Goal: Task Accomplishment & Management: Use online tool/utility

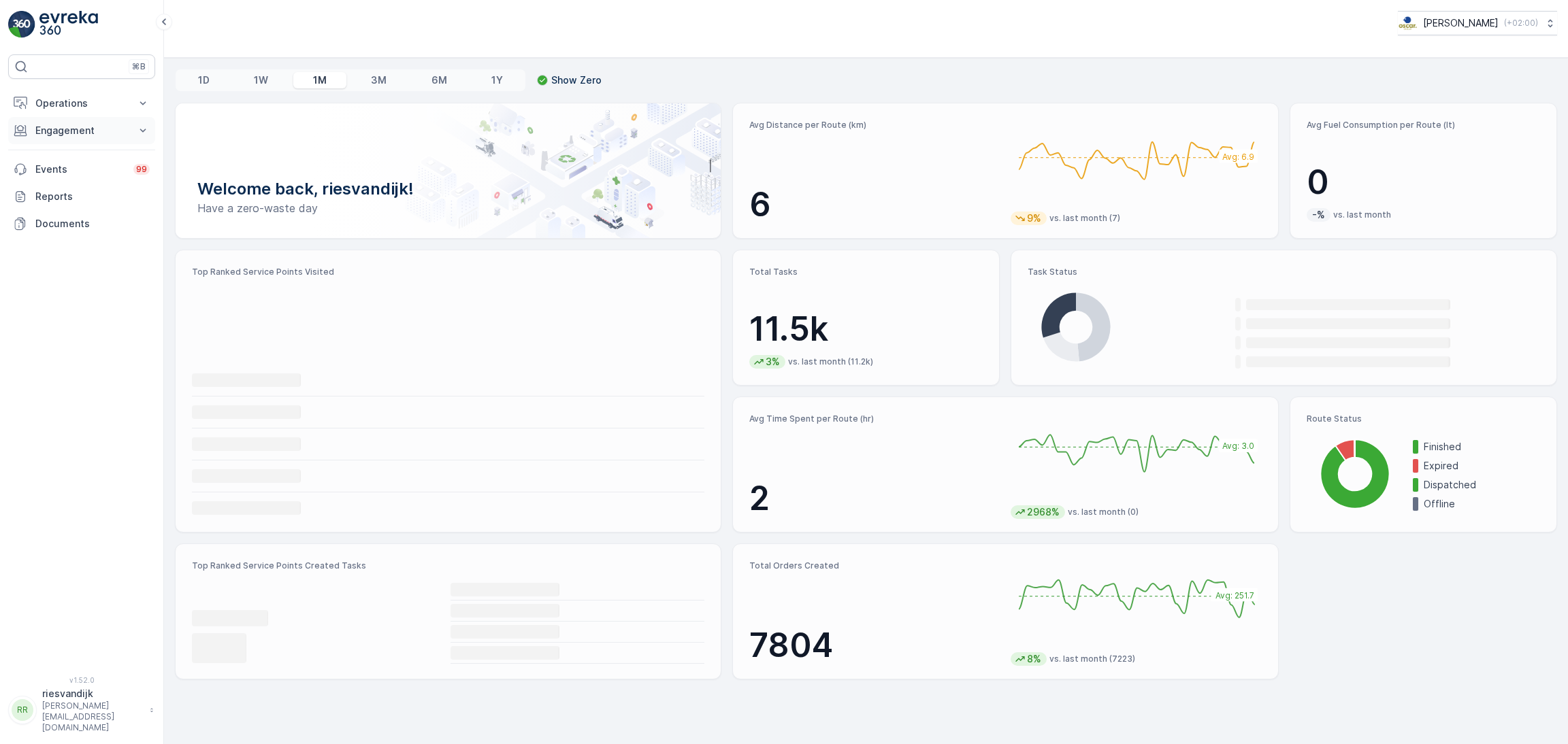
click at [71, 135] on p "Engagement" at bounding box center [81, 131] width 92 height 14
click at [111, 105] on p "Operations" at bounding box center [81, 104] width 92 height 14
click at [54, 179] on p "Cockpit" at bounding box center [53, 184] width 36 height 14
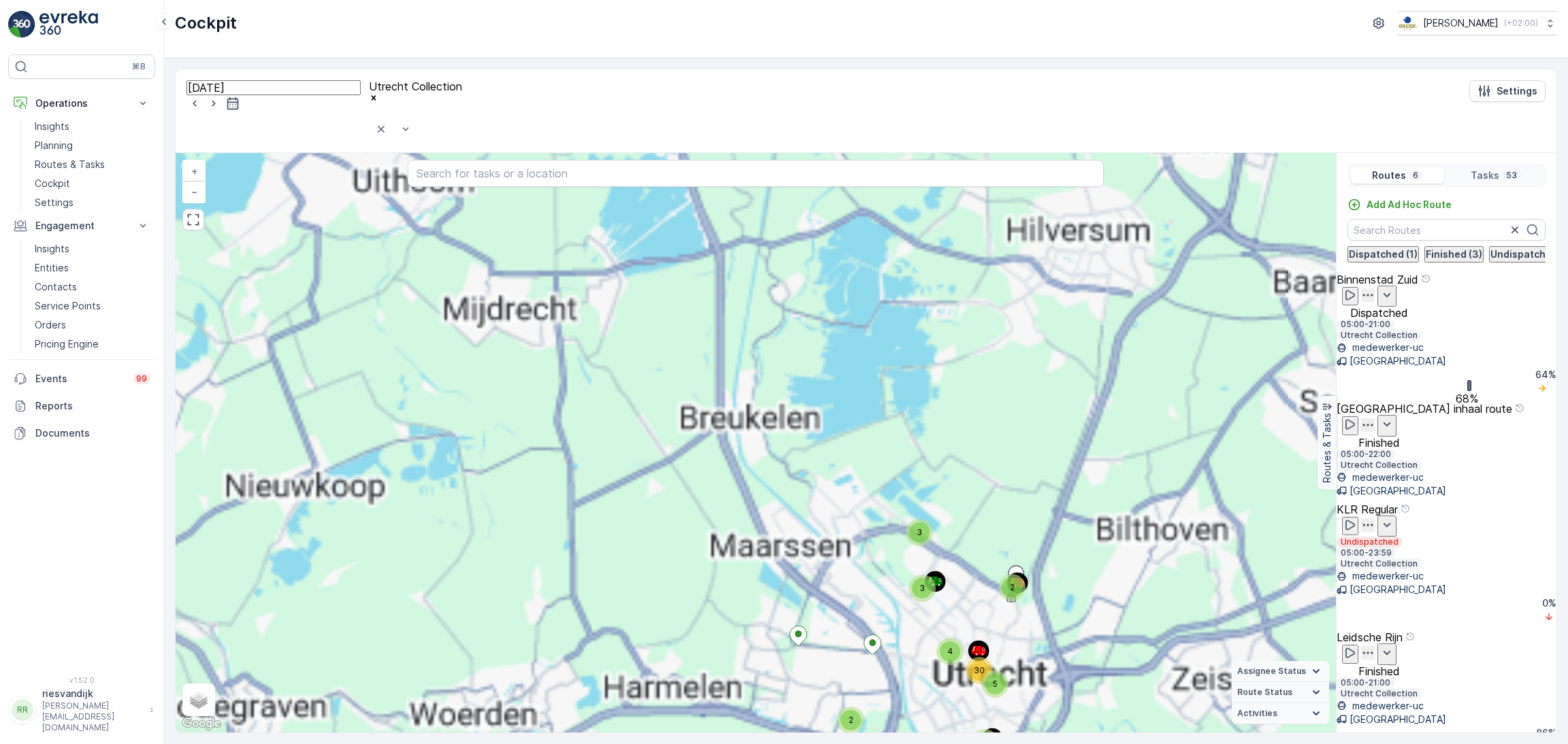
drag, startPoint x: 814, startPoint y: 340, endPoint x: 1081, endPoint y: 600, distance: 372.7
click at [1059, 575] on div "4 6 43 2 3 3 2 2 4 30 5 + − Satellite Roadmap Terrain Hybrid Leaflet Keyboard s…" at bounding box center [755, 443] width 1160 height 580
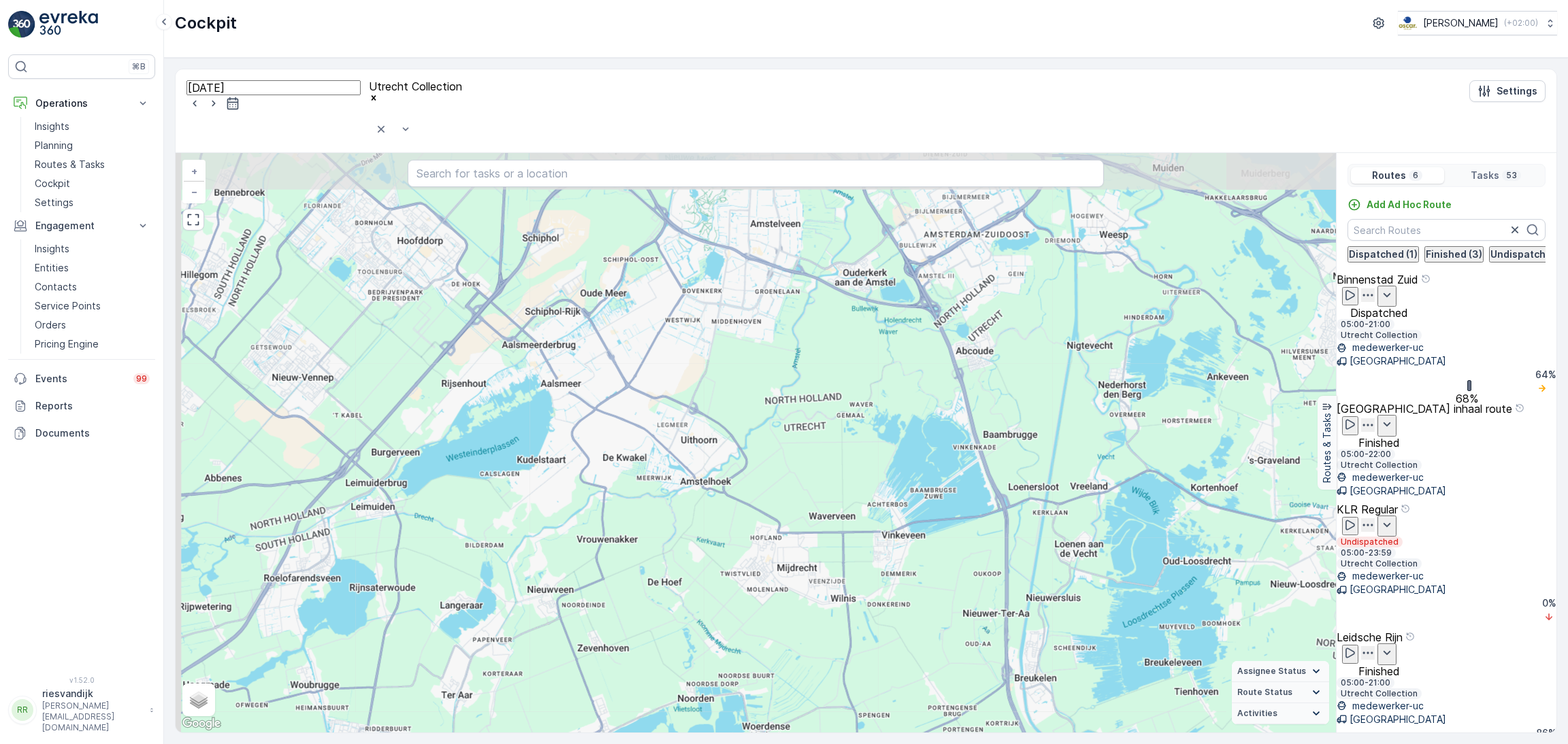
drag, startPoint x: 855, startPoint y: 370, endPoint x: 926, endPoint y: 602, distance: 242.6
click at [926, 602] on div "2 3 3 2 2 4 30 5 + − Satellite Roadmap Terrain Hybrid Leaflet Keyboard shortcut…" at bounding box center [755, 443] width 1160 height 580
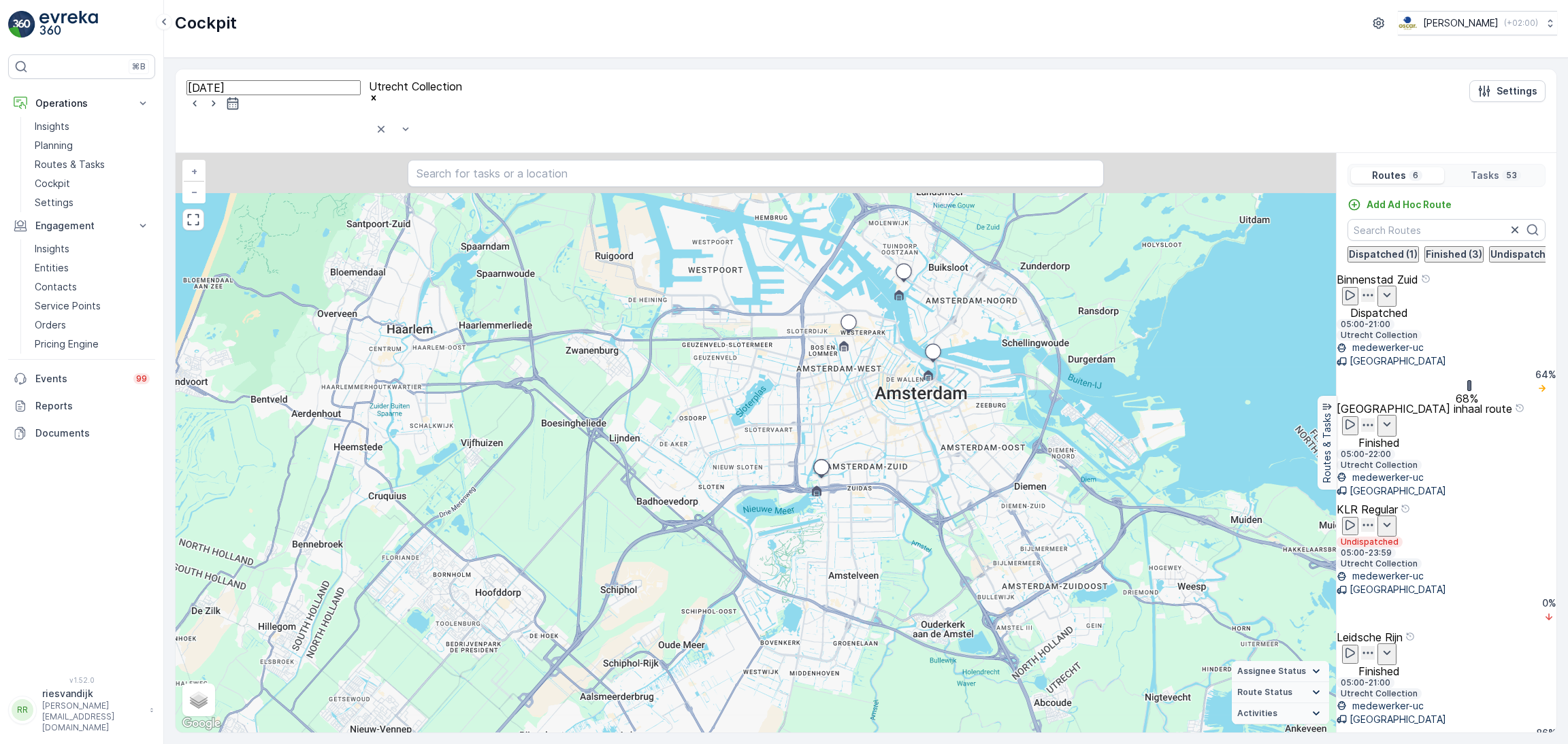
drag, startPoint x: 856, startPoint y: 403, endPoint x: 856, endPoint y: 519, distance: 116.0
click at [857, 519] on div "2 3 3 2 2 4 30 5 + − Satellite Roadmap Terrain Hybrid Leaflet Keyboard shortcut…" at bounding box center [755, 443] width 1160 height 580
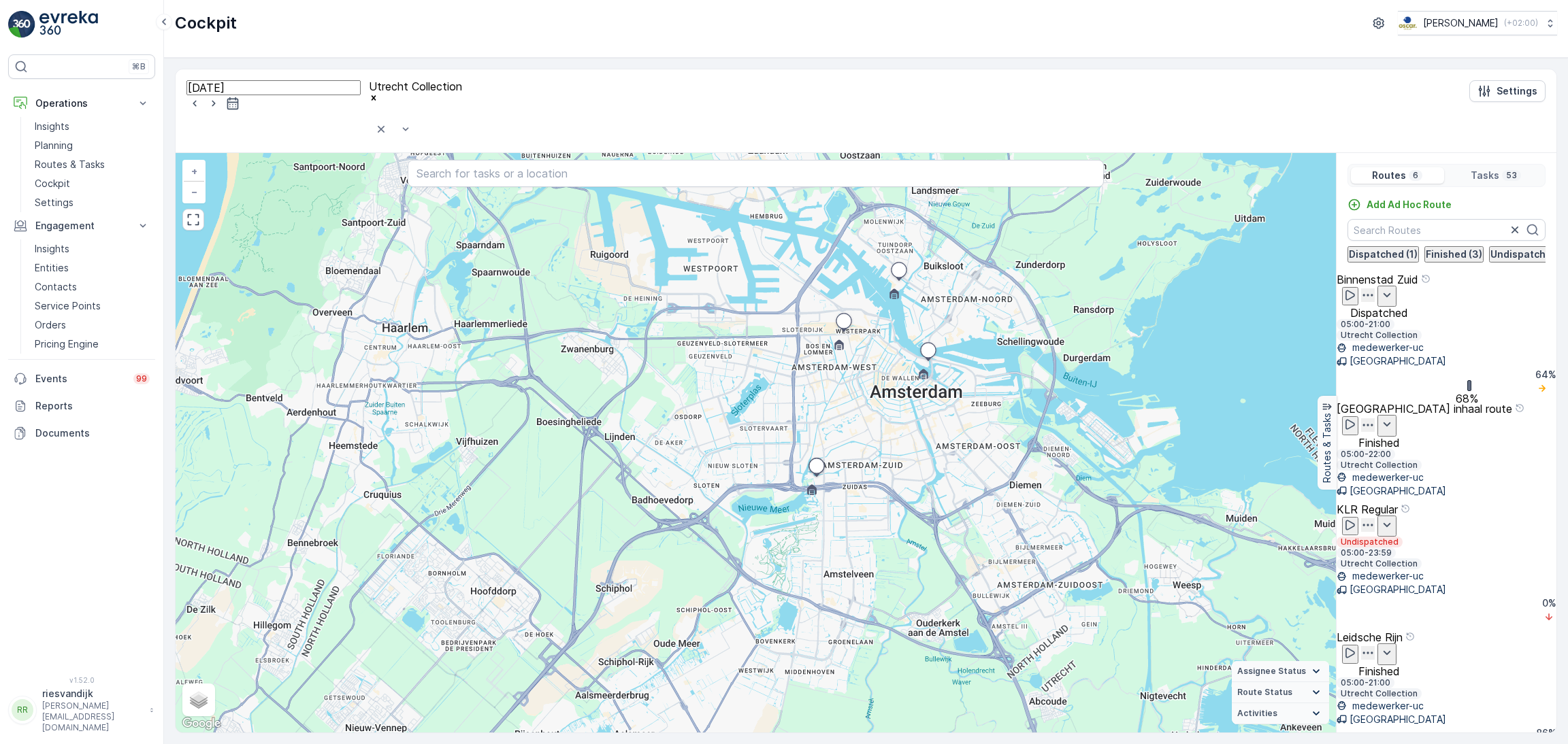
click at [422, 93] on div "Remove Utrecht Collection" at bounding box center [454, 98] width 171 height 12
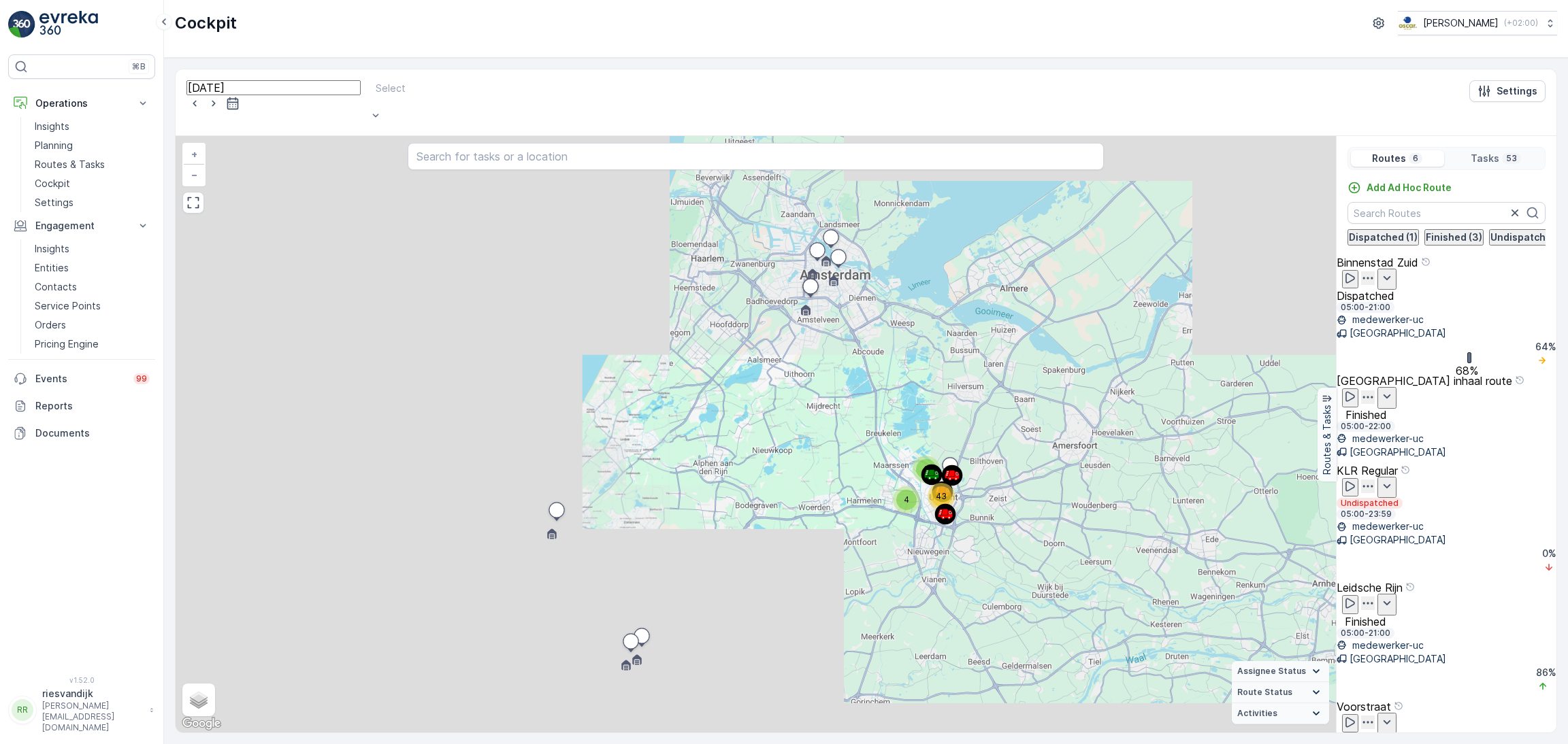
click at [398, 95] on div at bounding box center [460, 102] width 171 height 12
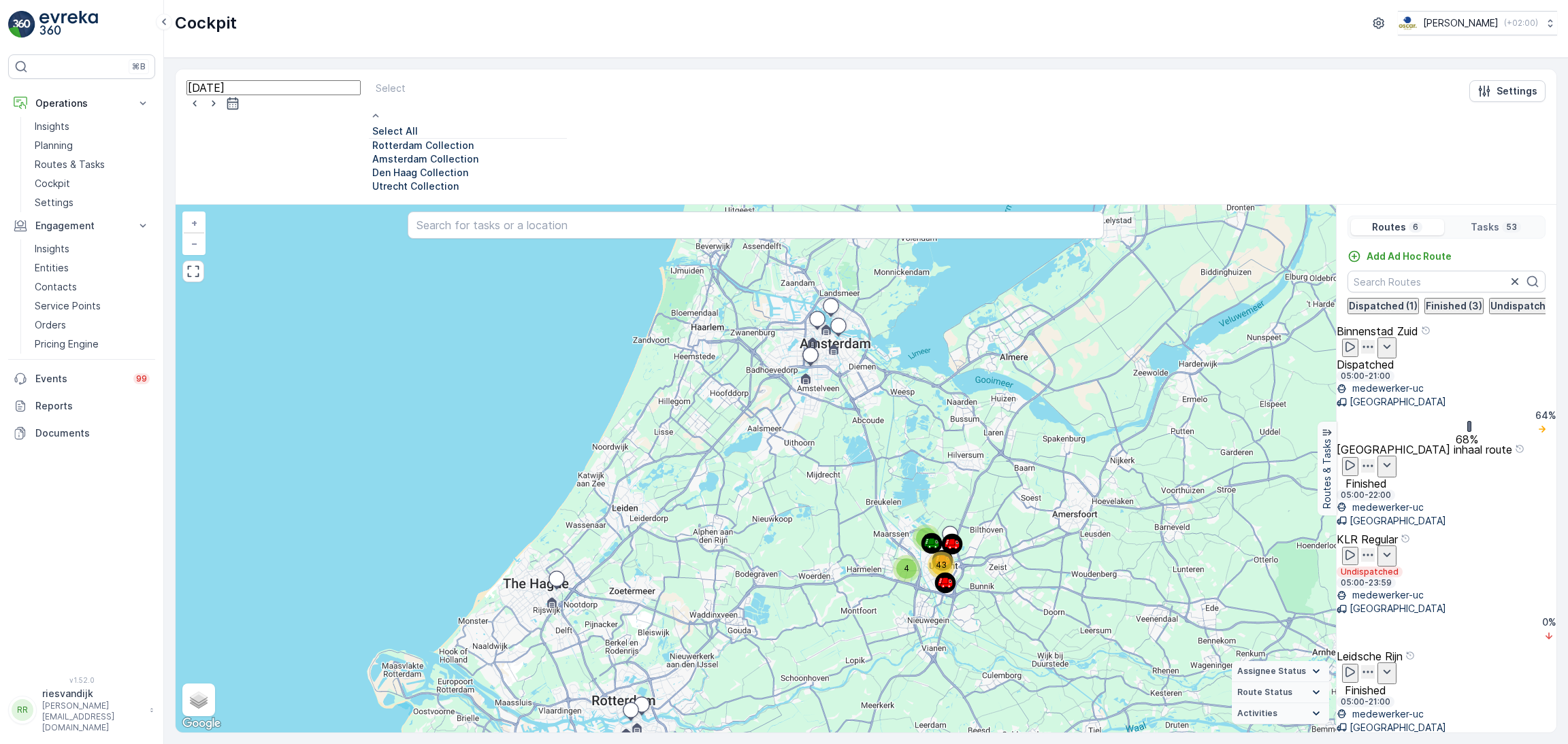
click at [392, 166] on p "Amsterdam Collection" at bounding box center [425, 160] width 106 height 14
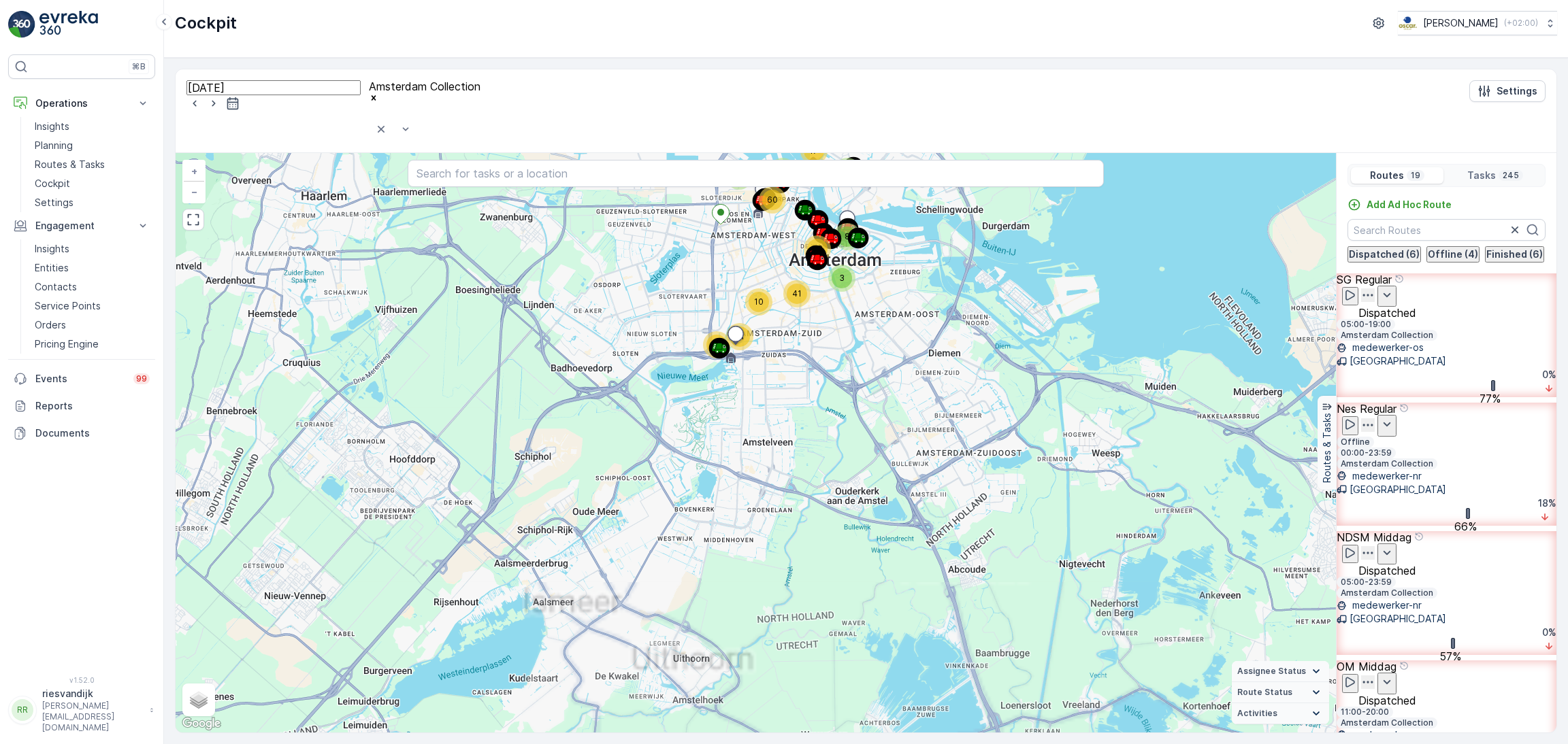
drag, startPoint x: 831, startPoint y: 257, endPoint x: 813, endPoint y: 402, distance: 146.1
click at [813, 402] on div "98 147 8 3 17 3 6 60 10 3 33 41 19 41 + − Satellite Roadmap Terrain Hybrid Leaf…" at bounding box center [755, 443] width 1160 height 580
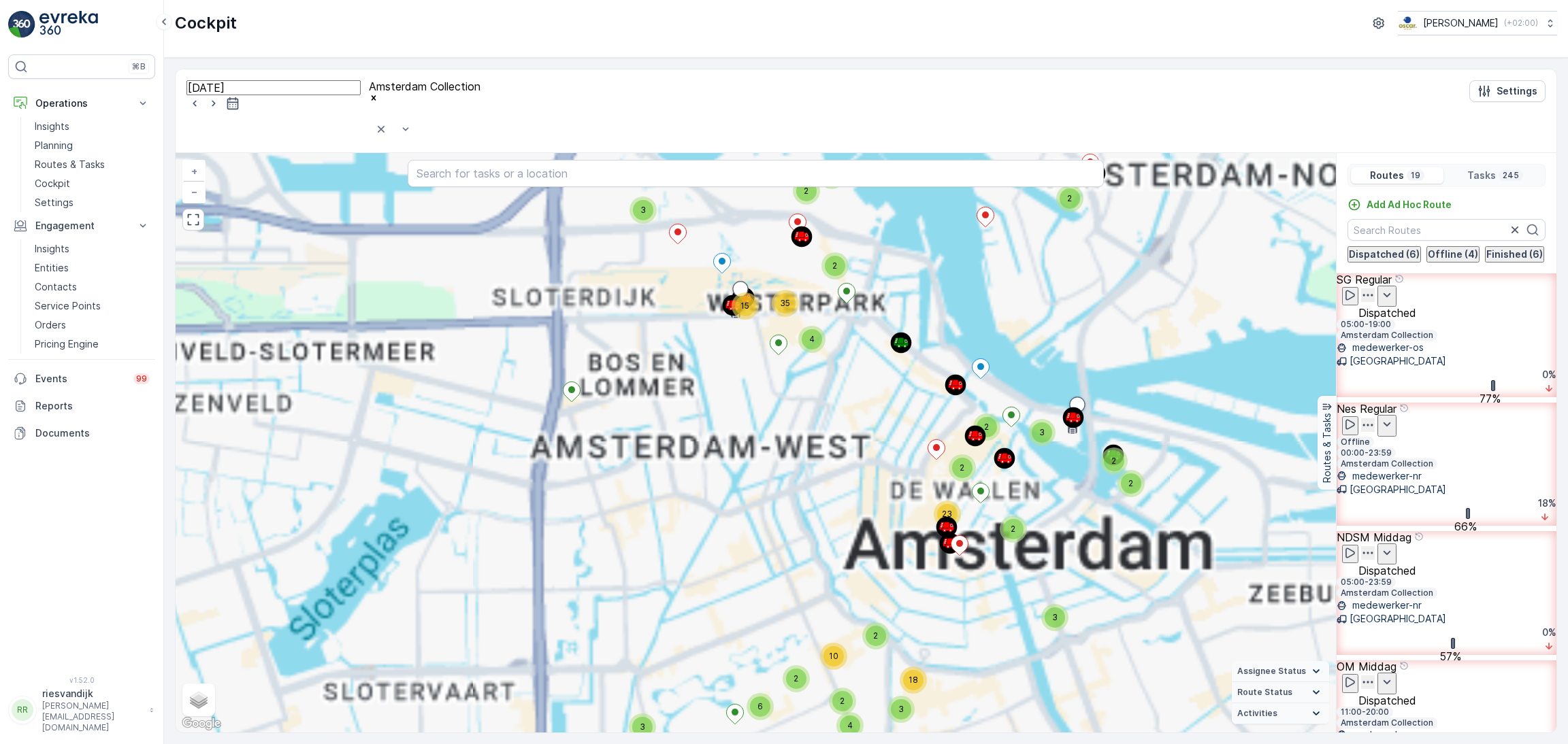
drag, startPoint x: 783, startPoint y: 265, endPoint x: 779, endPoint y: 383, distance: 118.1
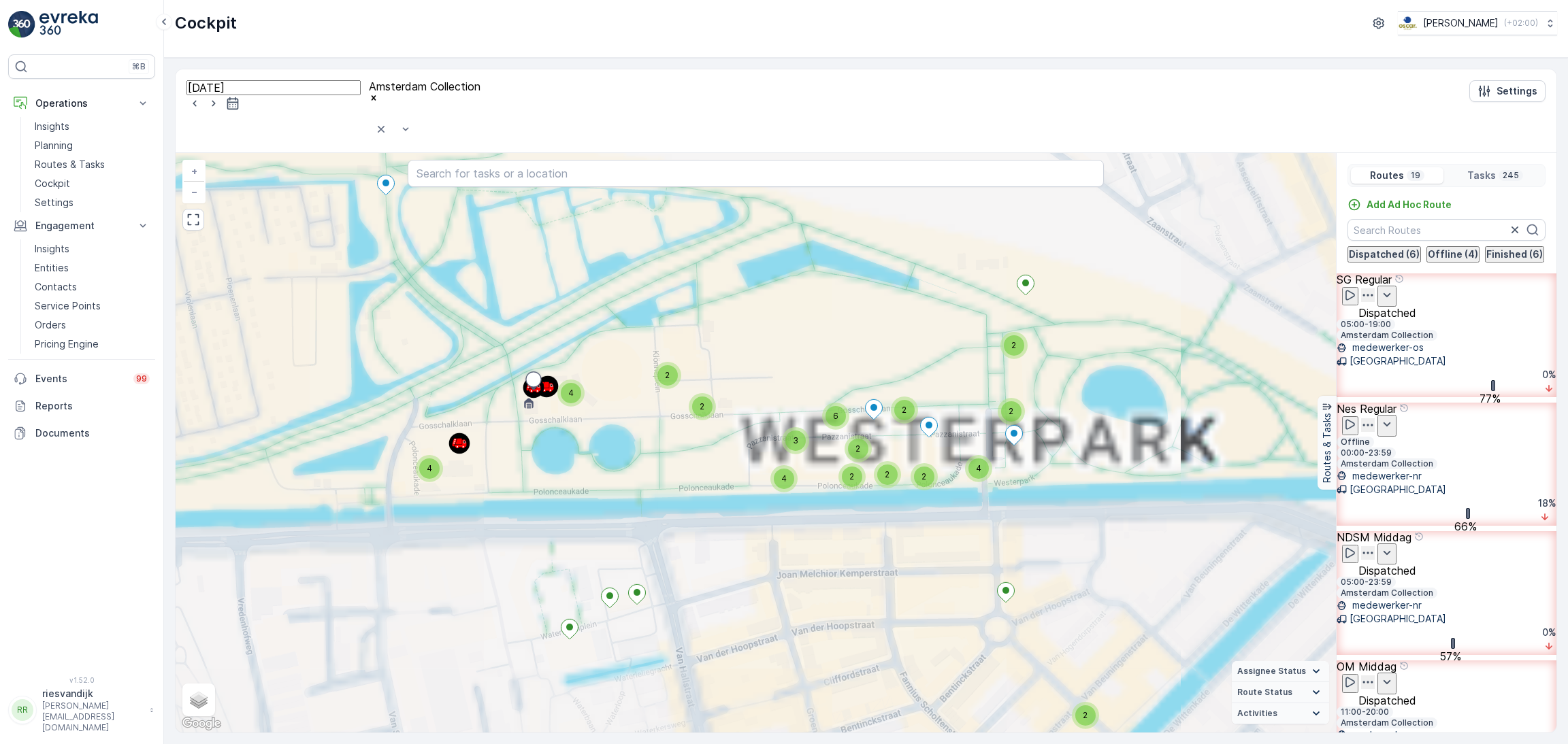
drag, startPoint x: 720, startPoint y: 437, endPoint x: 717, endPoint y: 453, distance: 16.3
click at [717, 453] on div "2 2 3 2 7 2 3 2 3 2 3 2 4 15 35 3 6 3 2 2 2 23 4 2 2 2 10 3 18 2 16 4 32 4 2 2 …" at bounding box center [755, 443] width 1160 height 580
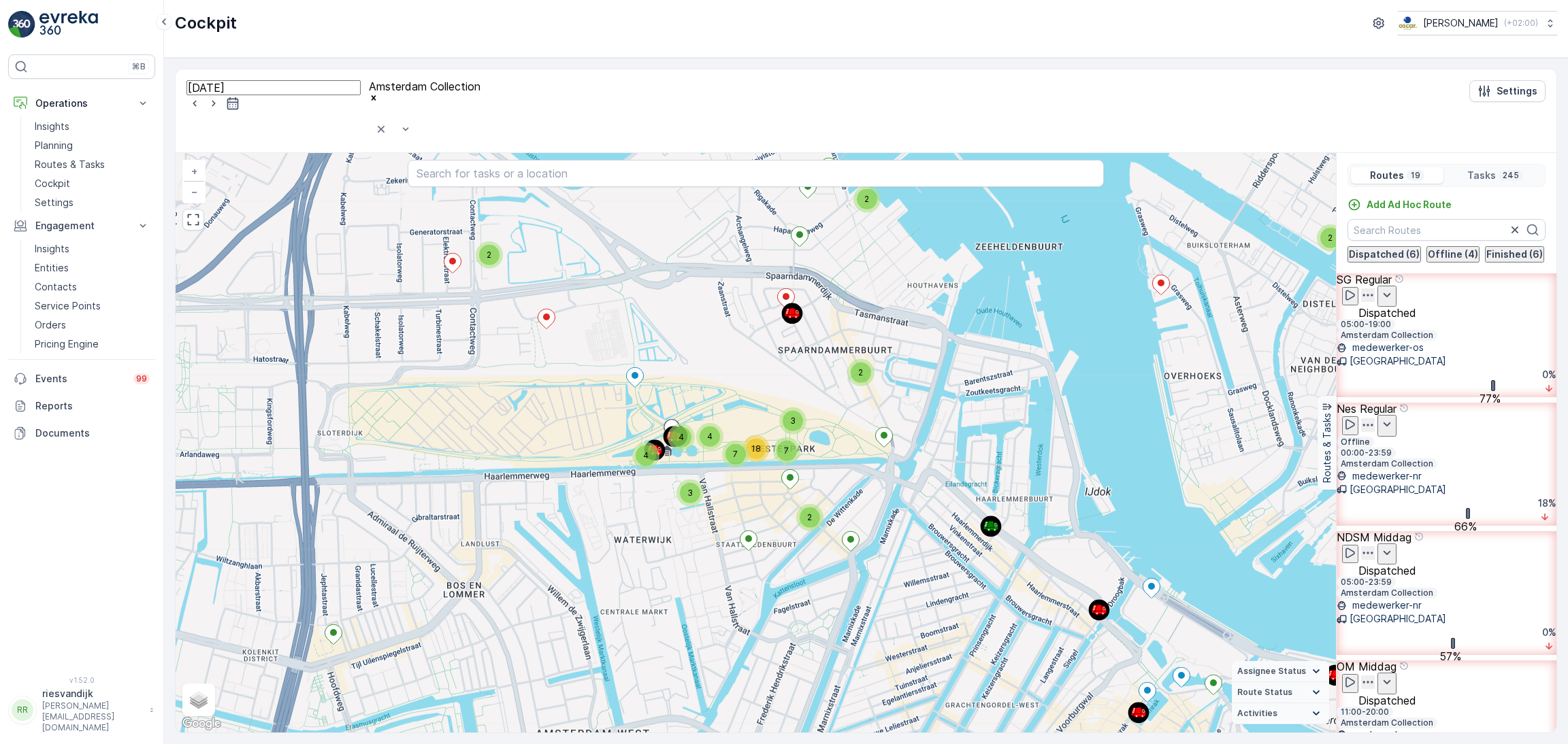
scroll to position [305, 0]
click at [665, 439] on circle at bounding box center [654, 450] width 21 height 21
click at [682, 432] on span "4" at bounding box center [681, 436] width 5 height 10
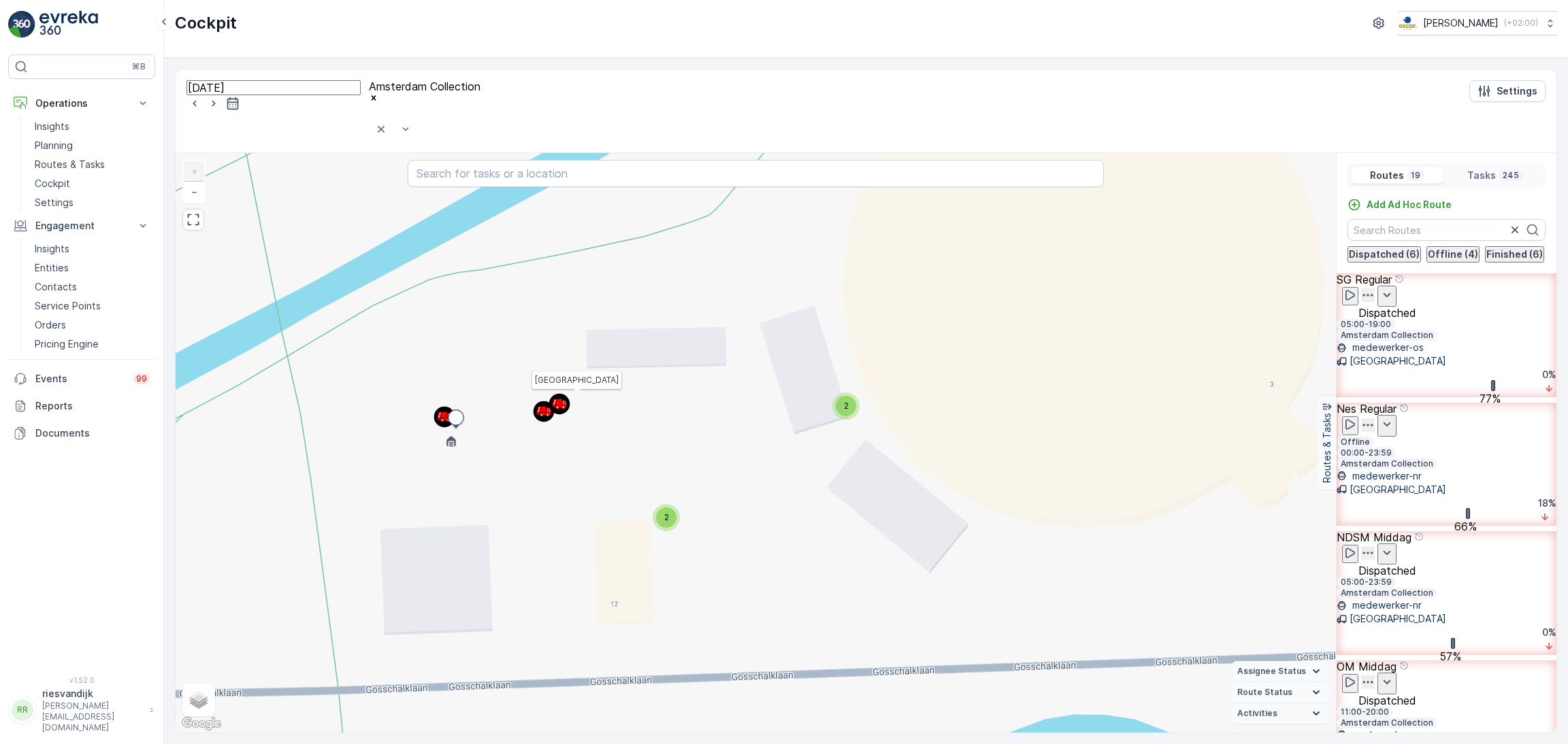
click at [565, 406] on icon at bounding box center [563, 407] width 2 height 2
click at [542, 414] on icon at bounding box center [541, 415] width 2 height 2
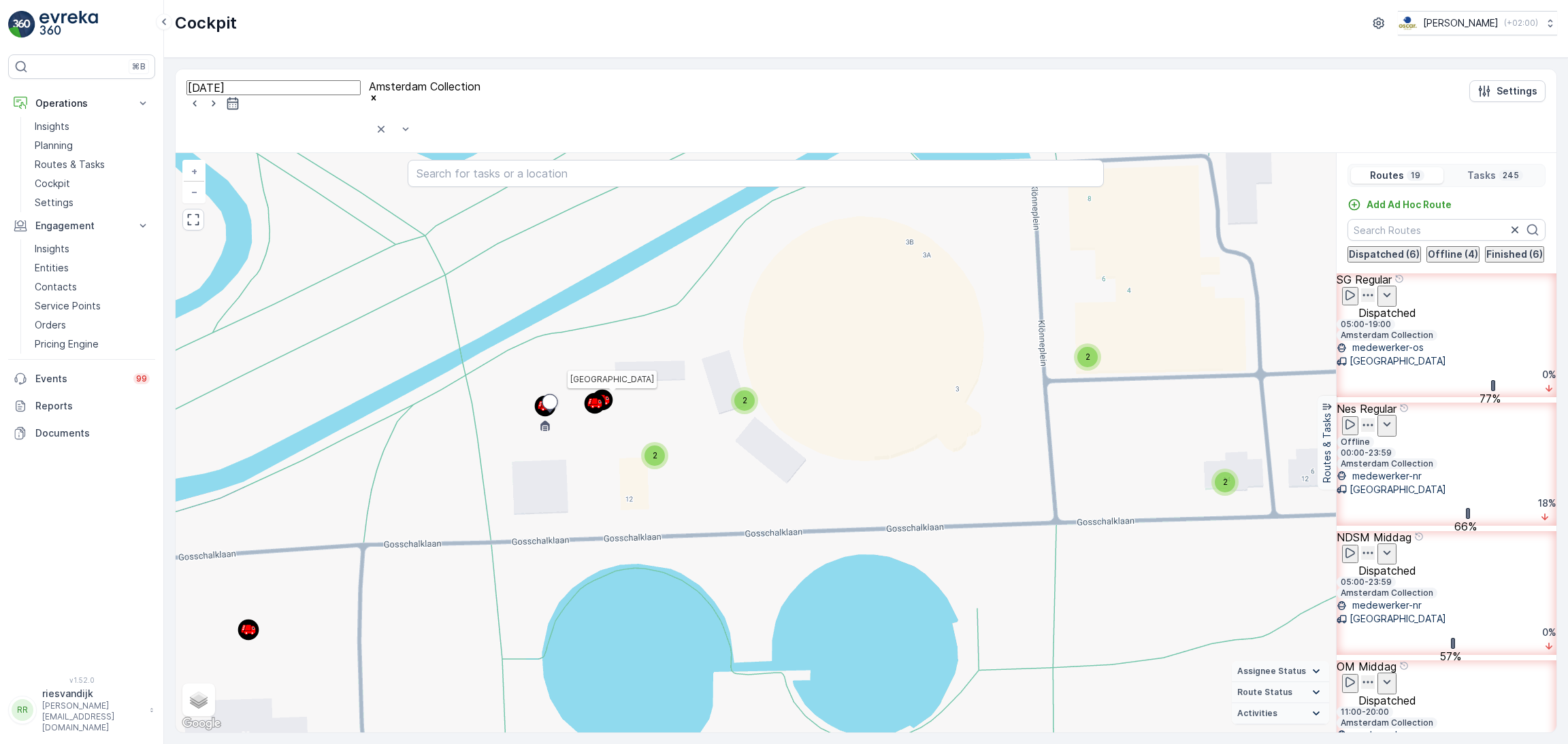
click at [603, 392] on icon at bounding box center [595, 403] width 22 height 22
click at [606, 393] on circle at bounding box center [595, 403] width 21 height 21
click at [257, 619] on icon at bounding box center [248, 630] width 22 height 22
click at [586, 394] on circle at bounding box center [593, 404] width 21 height 21
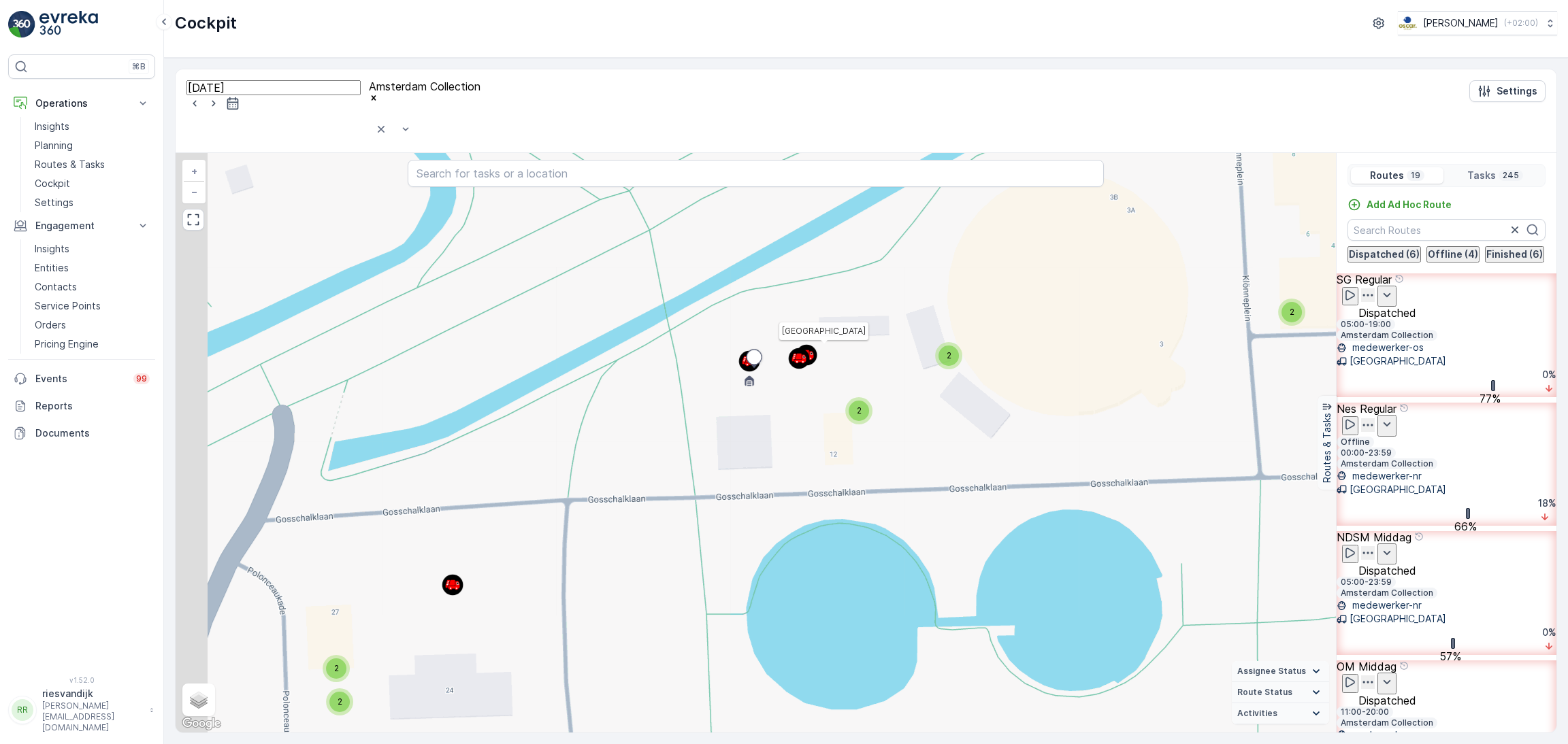
drag, startPoint x: 613, startPoint y: 363, endPoint x: 893, endPoint y: 308, distance: 285.4
click at [817, 345] on circle at bounding box center [806, 355] width 21 height 21
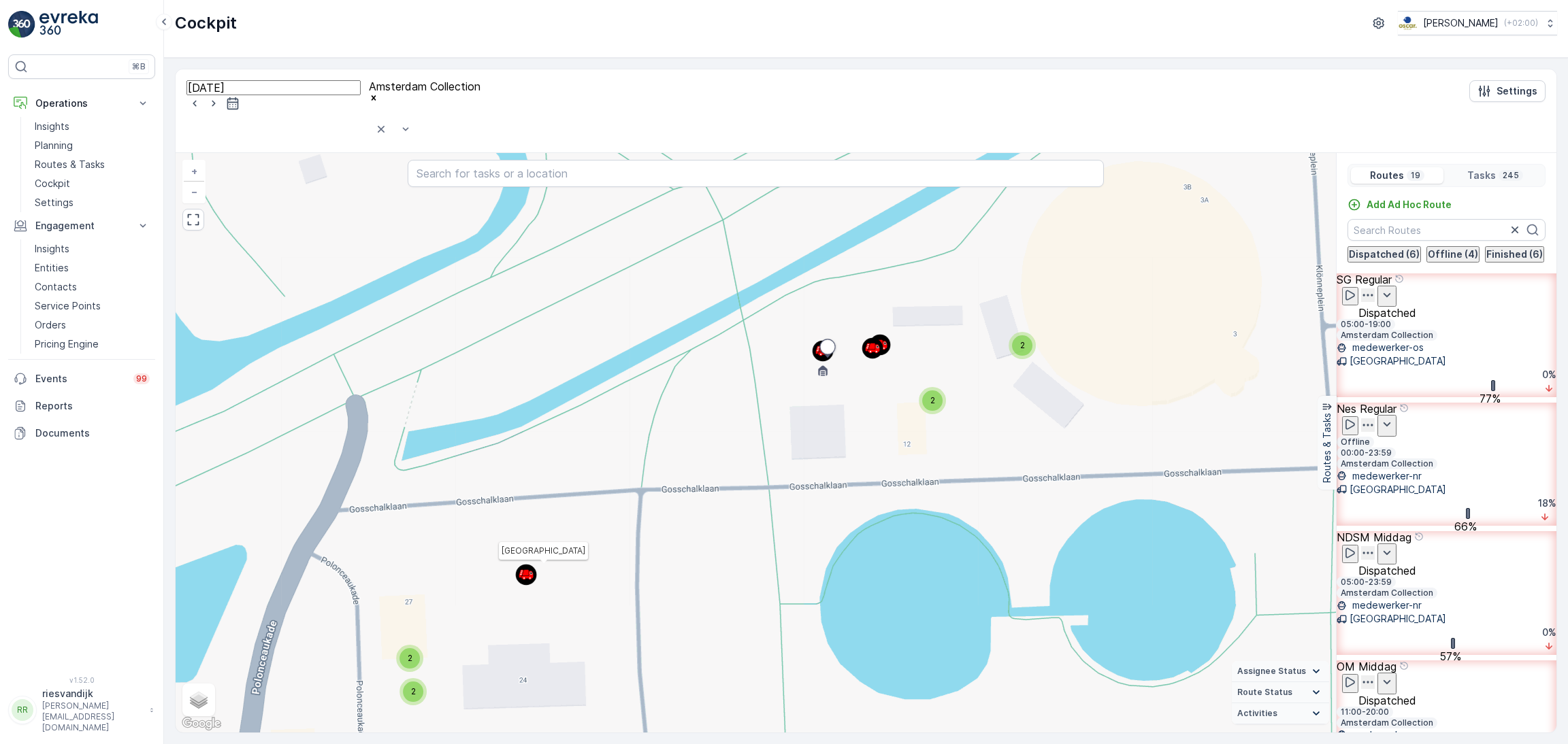
click at [528, 570] on icon at bounding box center [525, 572] width 5 height 5
drag, startPoint x: 575, startPoint y: 520, endPoint x: 607, endPoint y: 445, distance: 81.5
click at [607, 445] on div "2 2 2 2 2 2 2 2 2 2 2 2 2 2 2 2 2 2 2 2 2 2 2 2 2 2 2 2 2 2 2 2 3 2 2 2 2 2 2 2…" at bounding box center [755, 443] width 1160 height 580
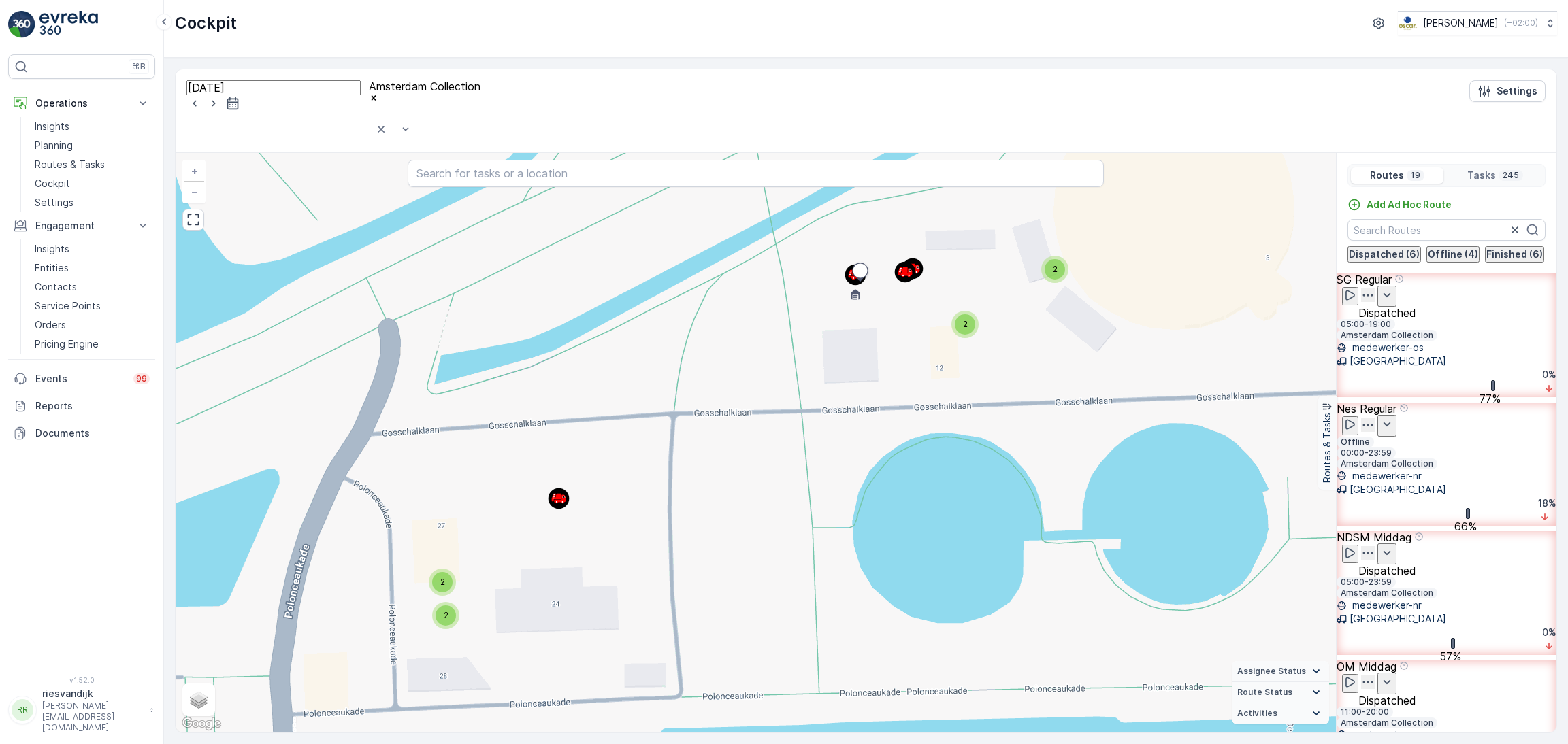
scroll to position [509, 0]
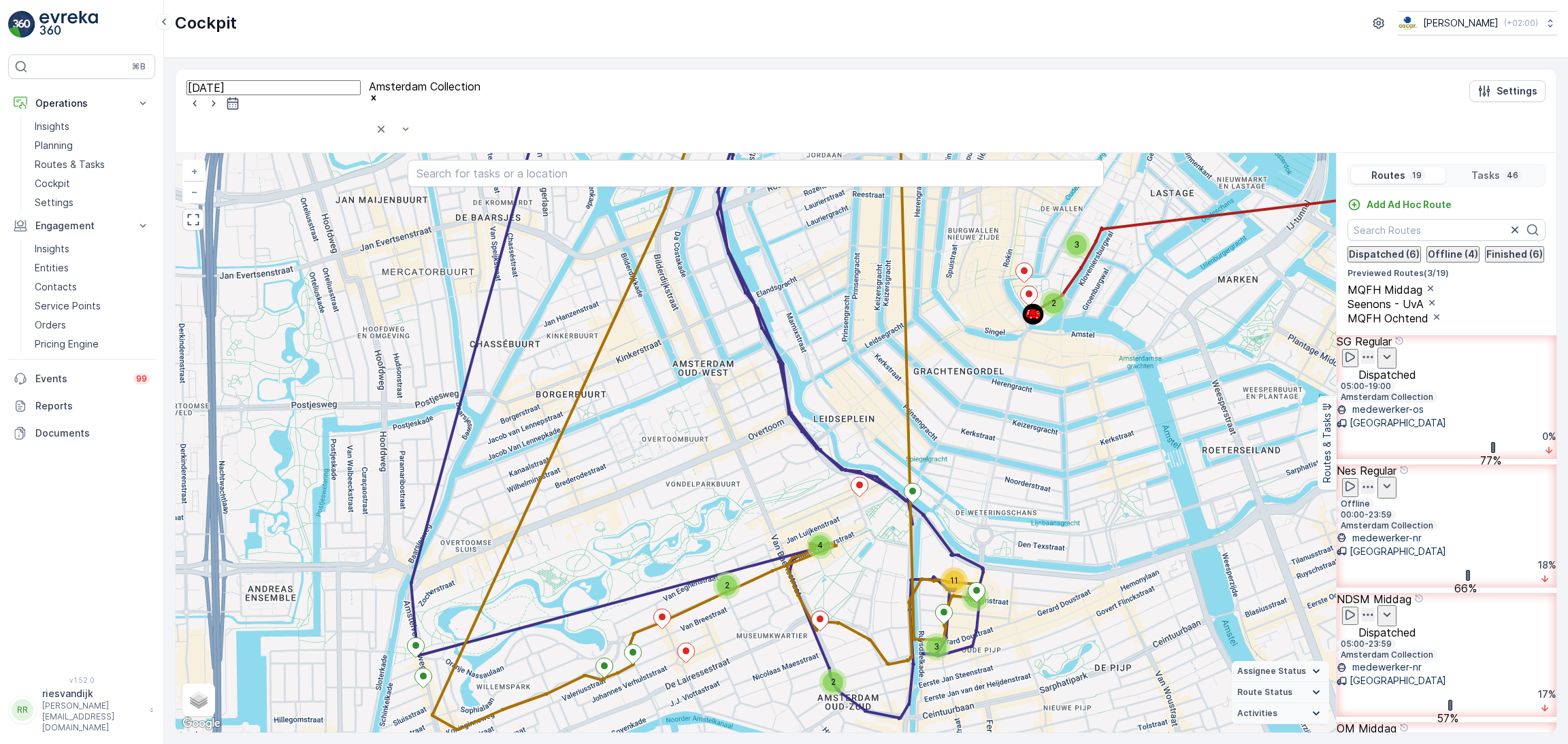
scroll to position [816, 0]
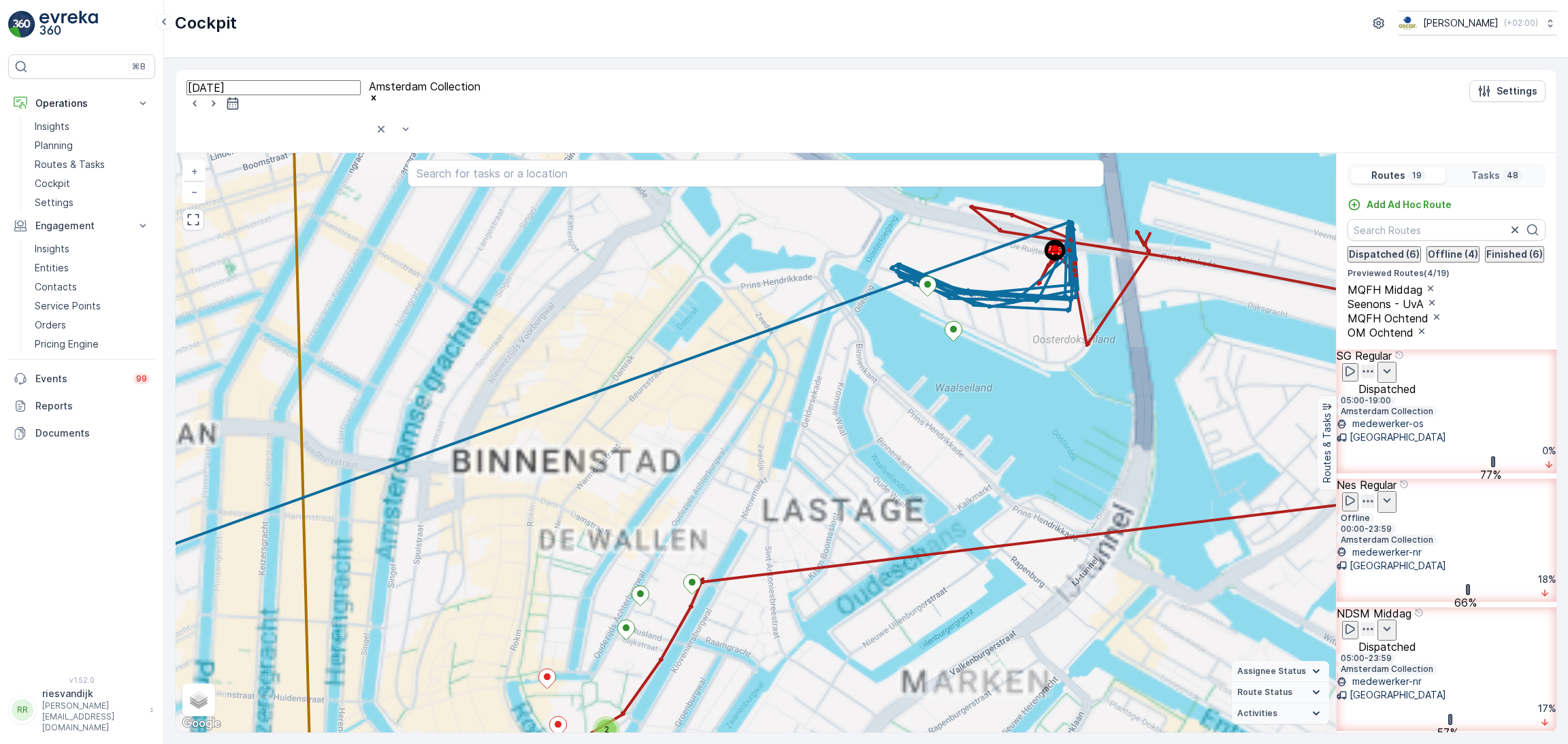
drag, startPoint x: 1010, startPoint y: 274, endPoint x: 975, endPoint y: 336, distance: 71.2
click at [975, 336] on div "2 6 3 3 2 2 4 4 16 2 2 3 2 8 5 + − Satellite Roadmap Terrain Hybrid Leaflet Key…" at bounding box center [755, 443] width 1160 height 580
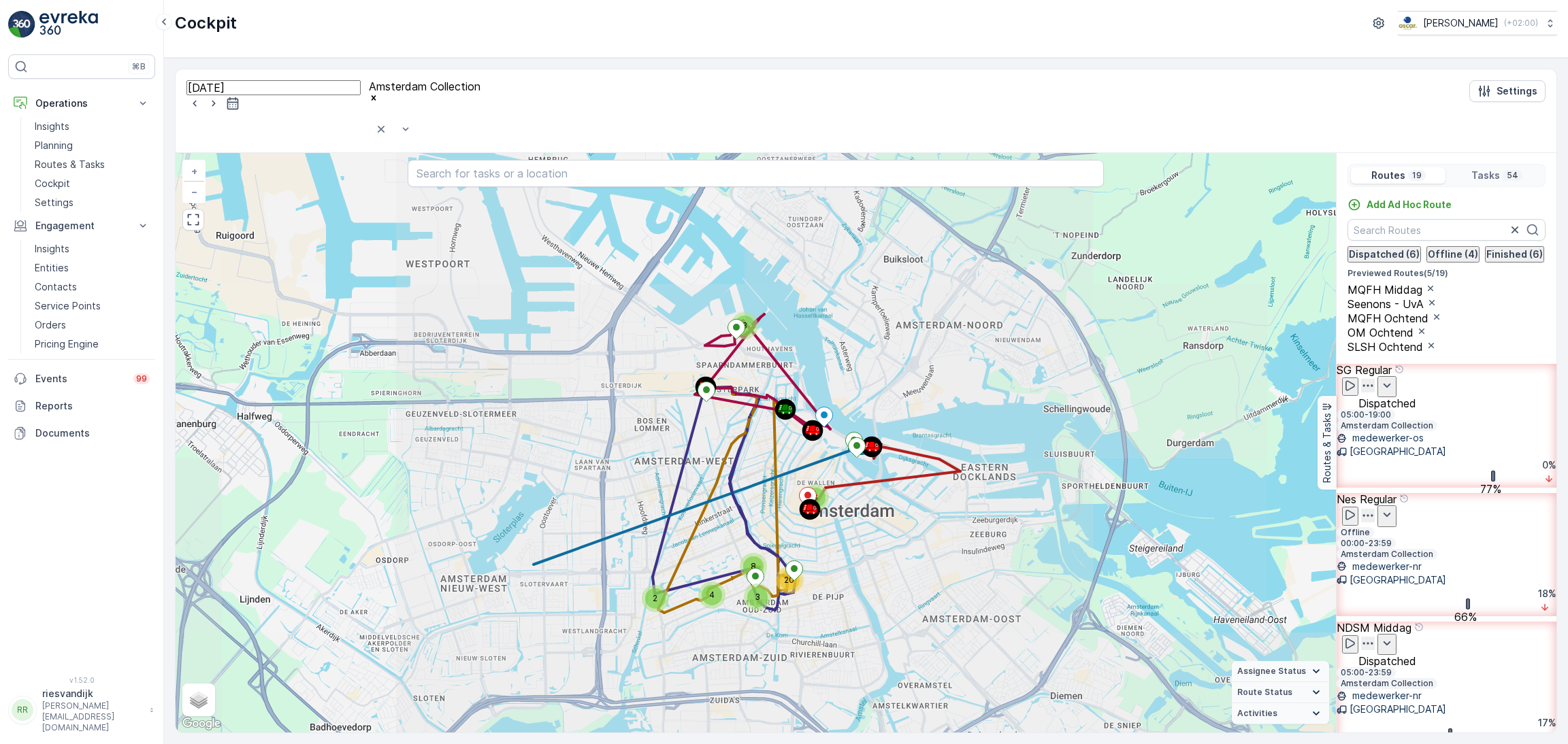
scroll to position [918, 0]
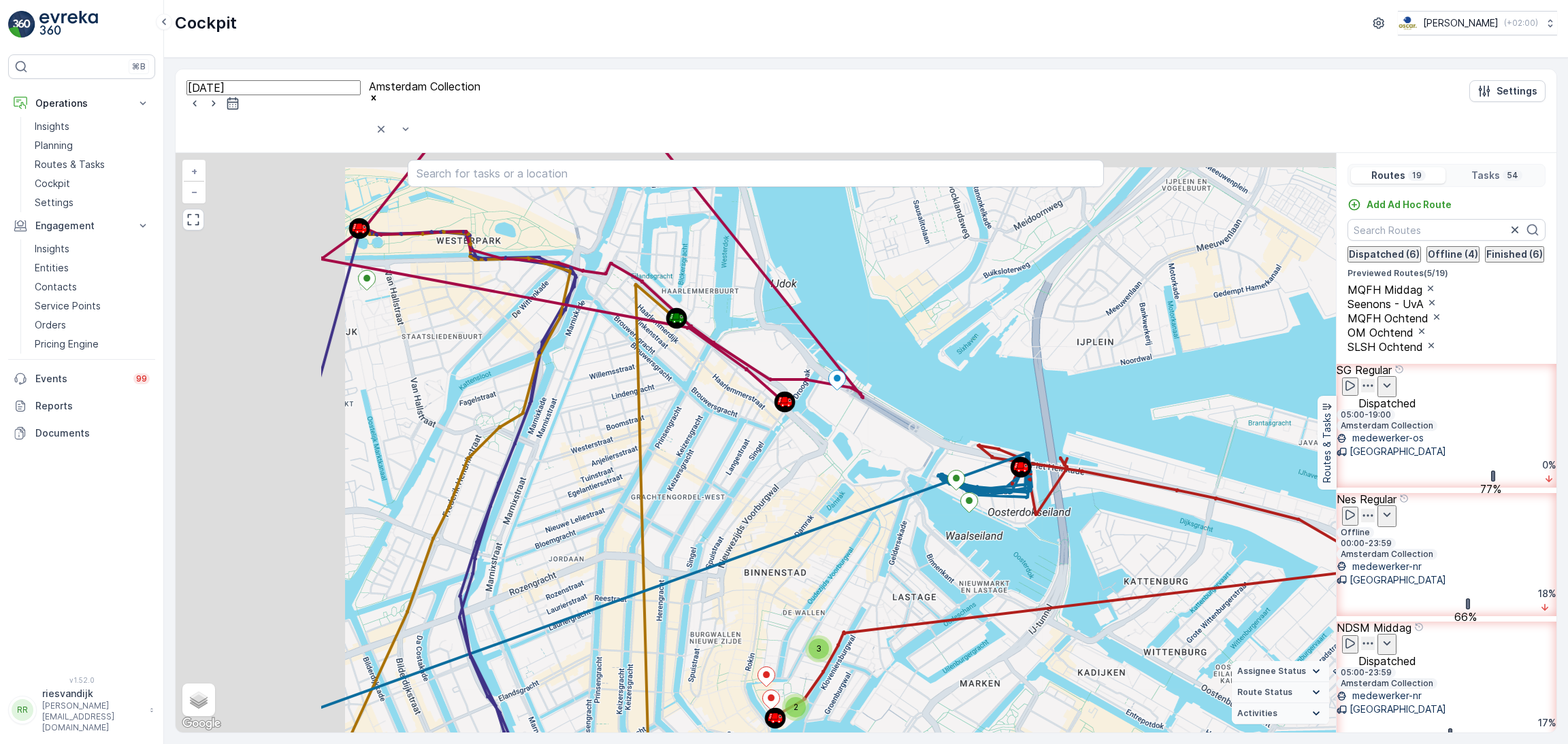
drag, startPoint x: 867, startPoint y: 459, endPoint x: 1162, endPoint y: 565, distance: 313.5
click at [1160, 560] on div "2 3 2 2 4 3 11 5 + − Satellite Roadmap Terrain Hybrid Leaflet Keyboard shortcut…" at bounding box center [755, 443] width 1160 height 580
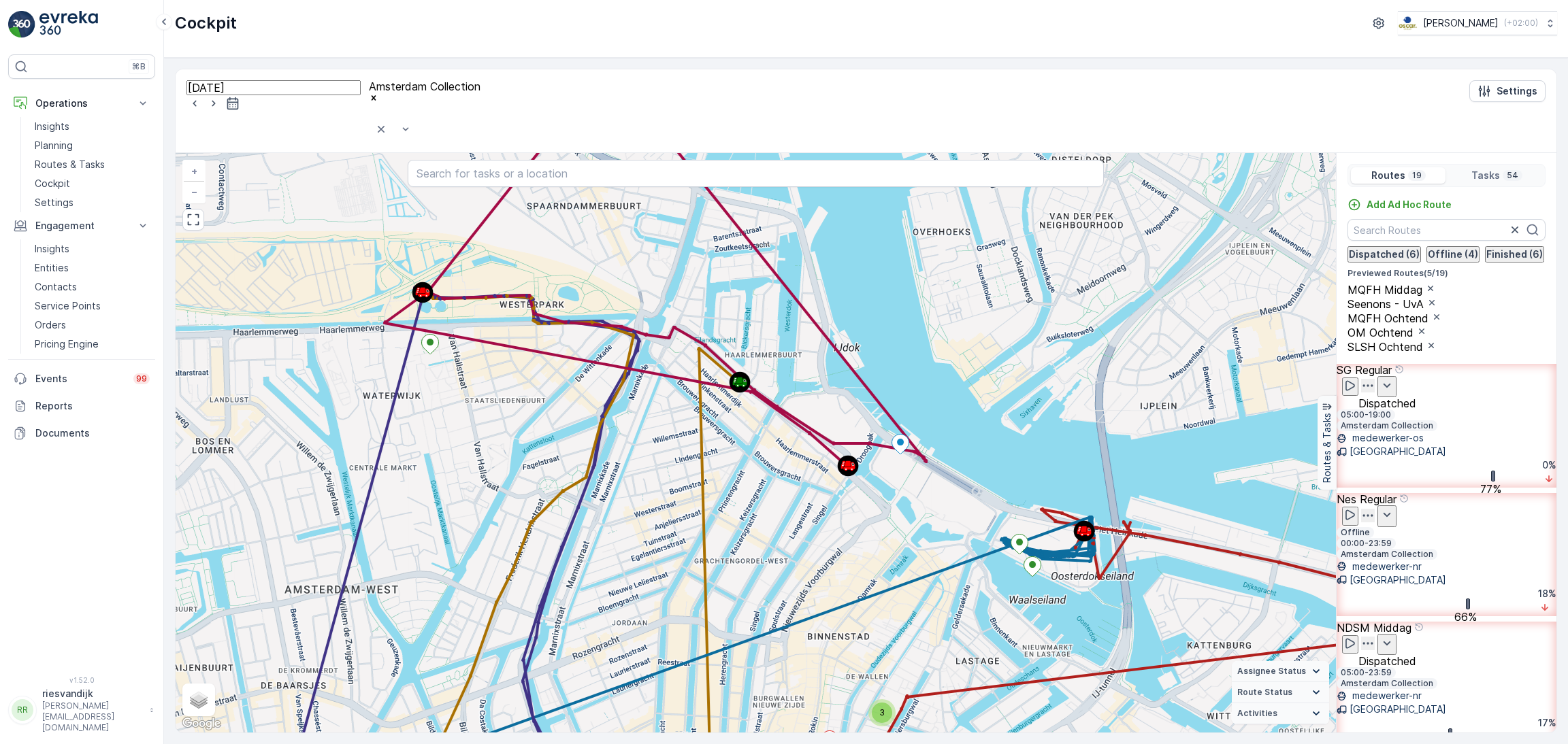
drag, startPoint x: 948, startPoint y: 489, endPoint x: 1061, endPoint y: 532, distance: 120.9
click at [1061, 532] on div "2 3 2 2 4 3 11 5 22112601 + − Satellite Roadmap Terrain Hybrid Leaflet Keyboard…" at bounding box center [755, 443] width 1160 height 580
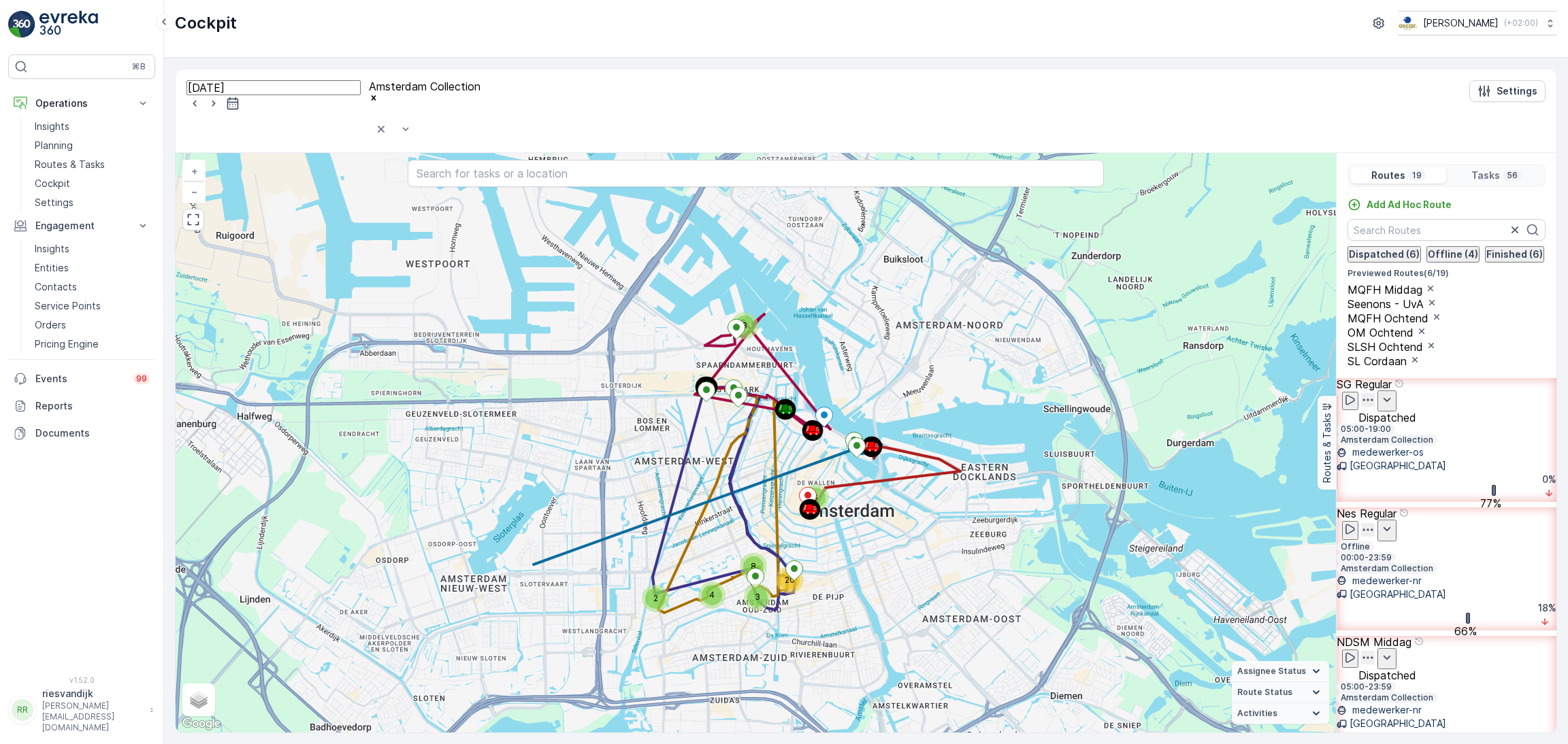
scroll to position [1121, 0]
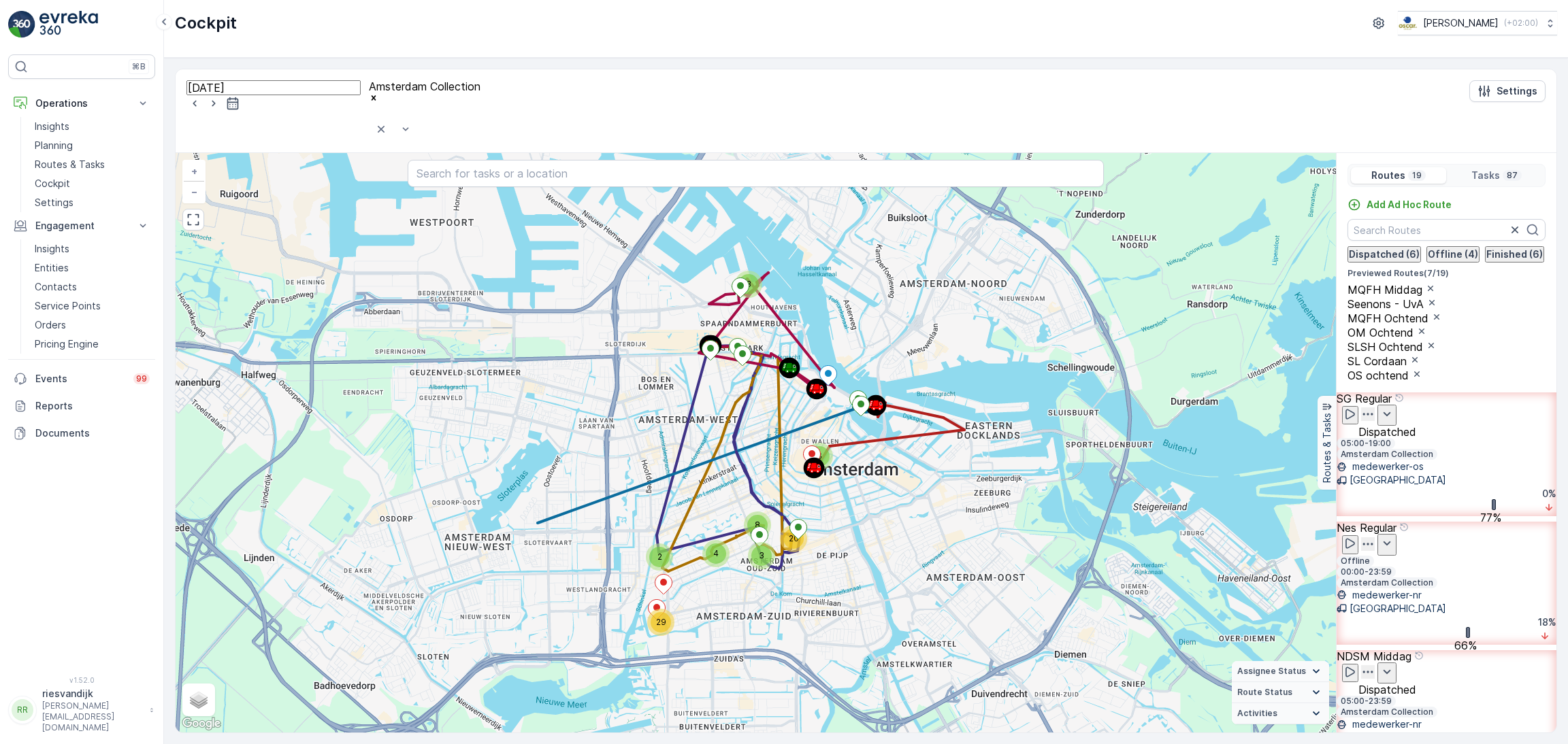
scroll to position [1224, 0]
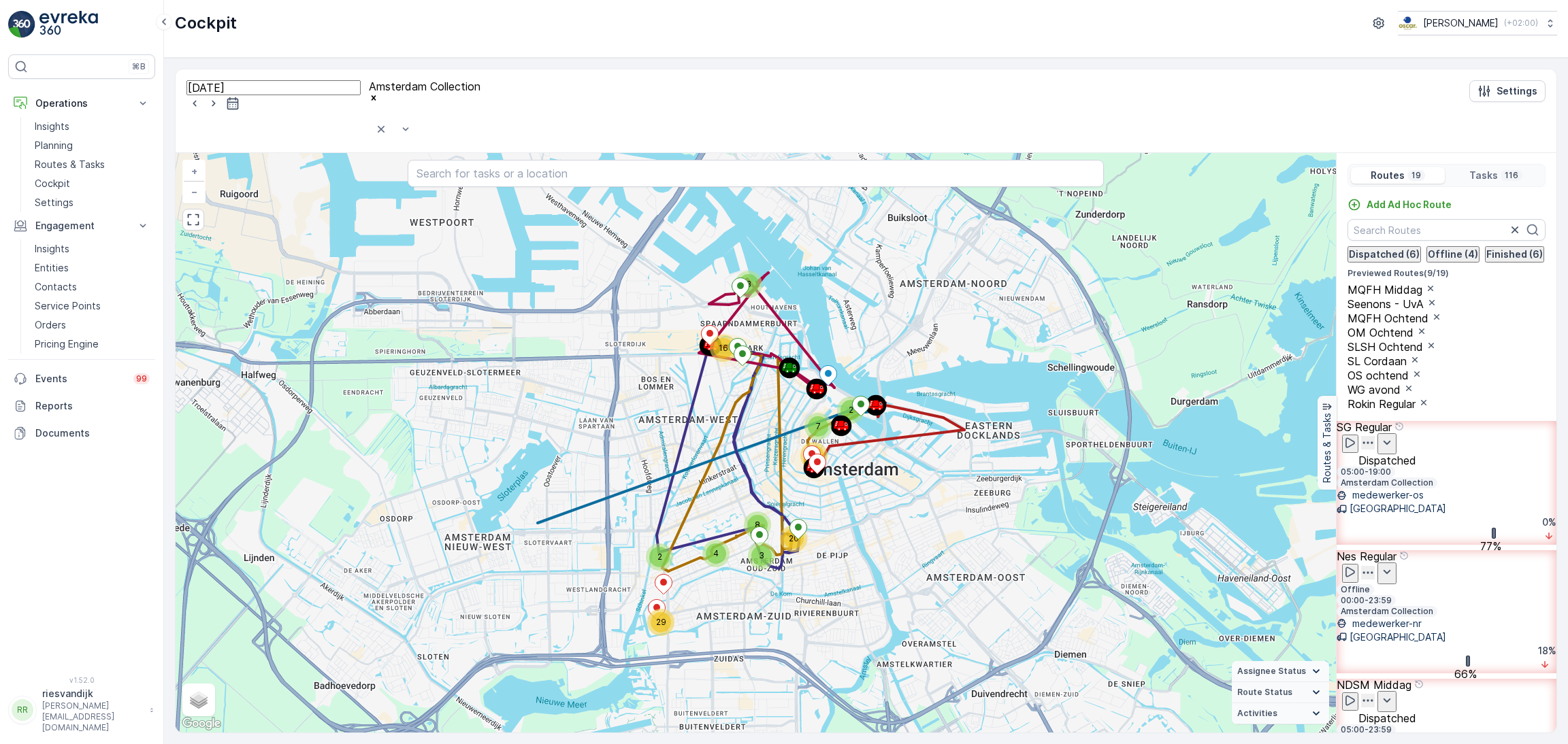
scroll to position [1326, 0]
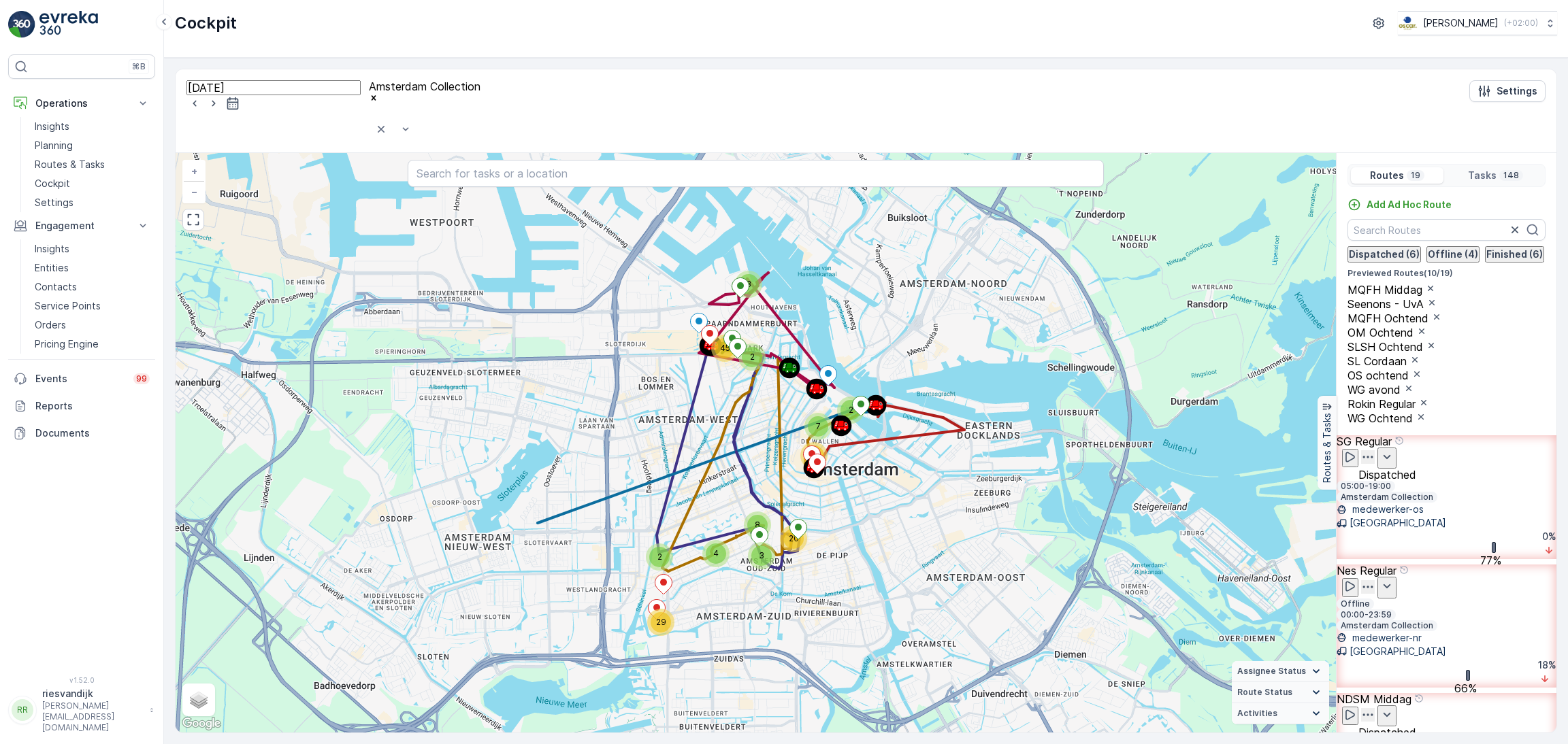
scroll to position [1531, 0]
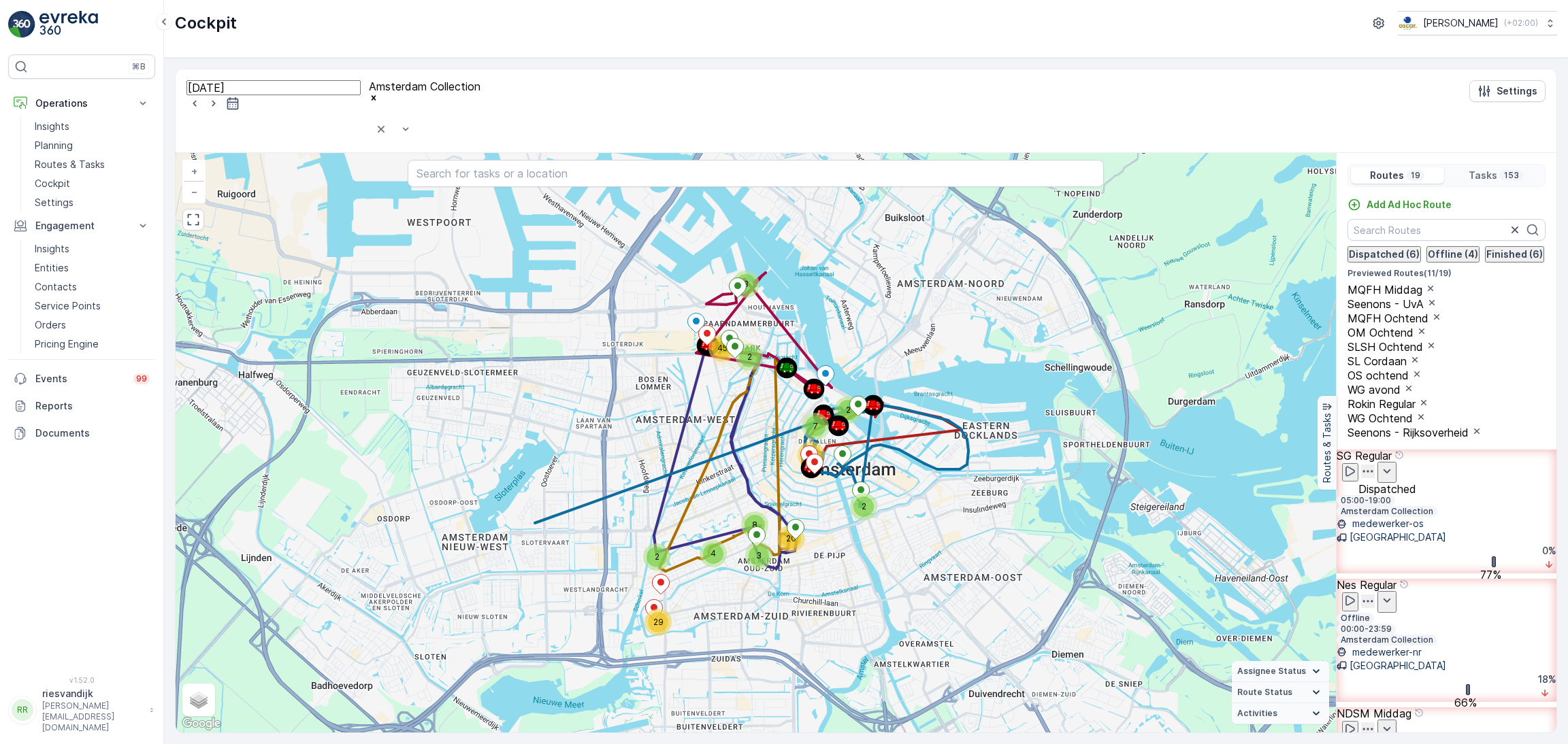
scroll to position [1613, 0]
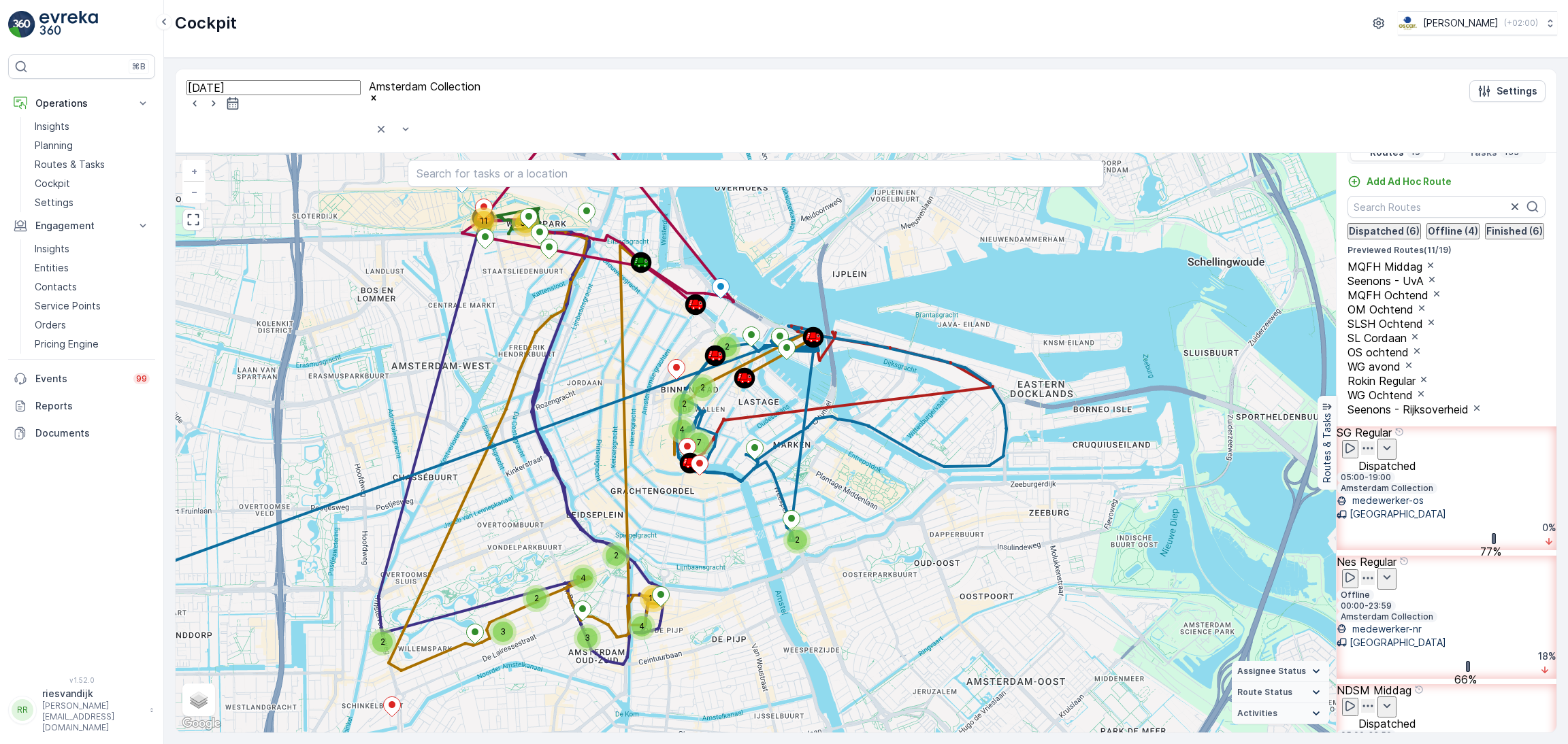
scroll to position [34, 0]
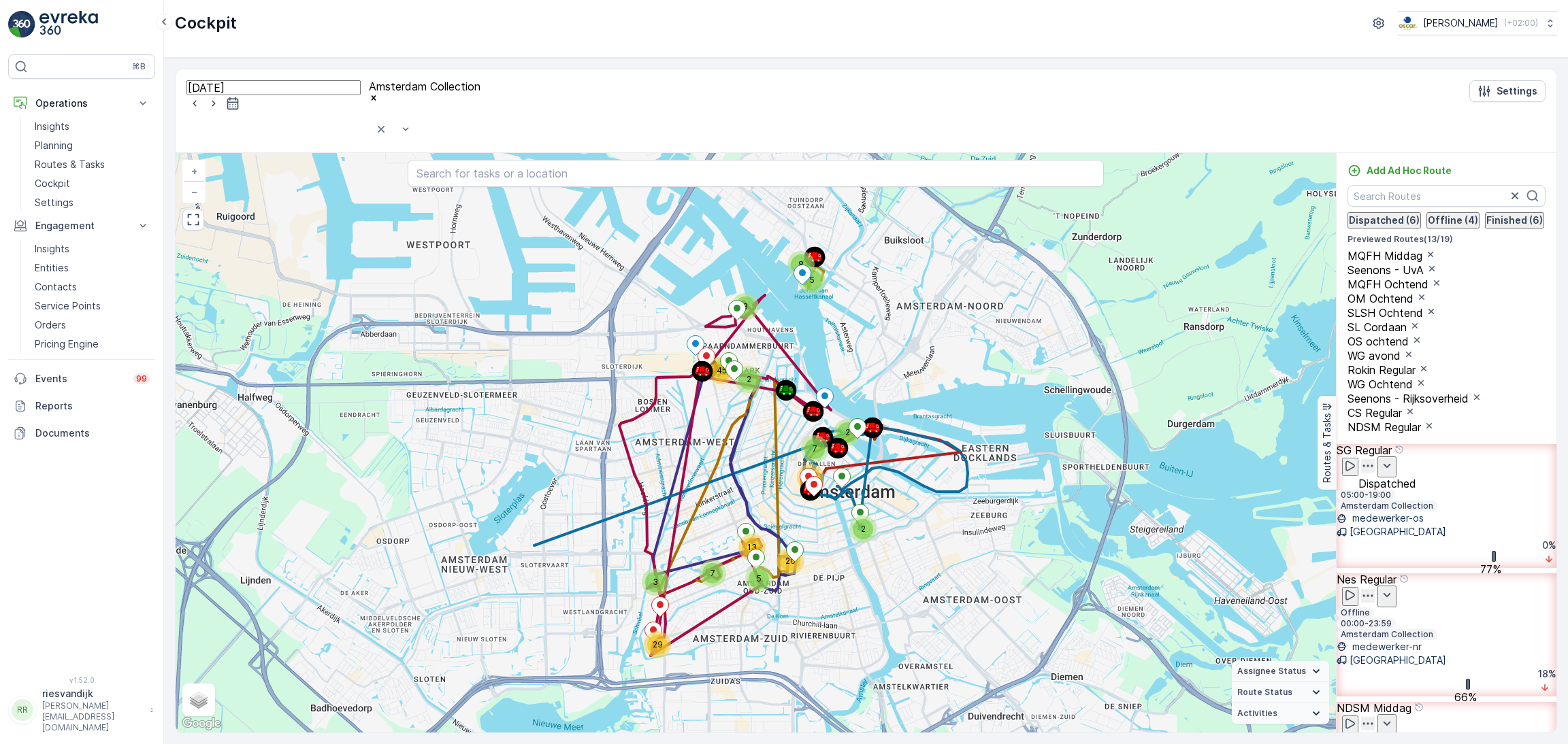
scroll to position [1631, 0]
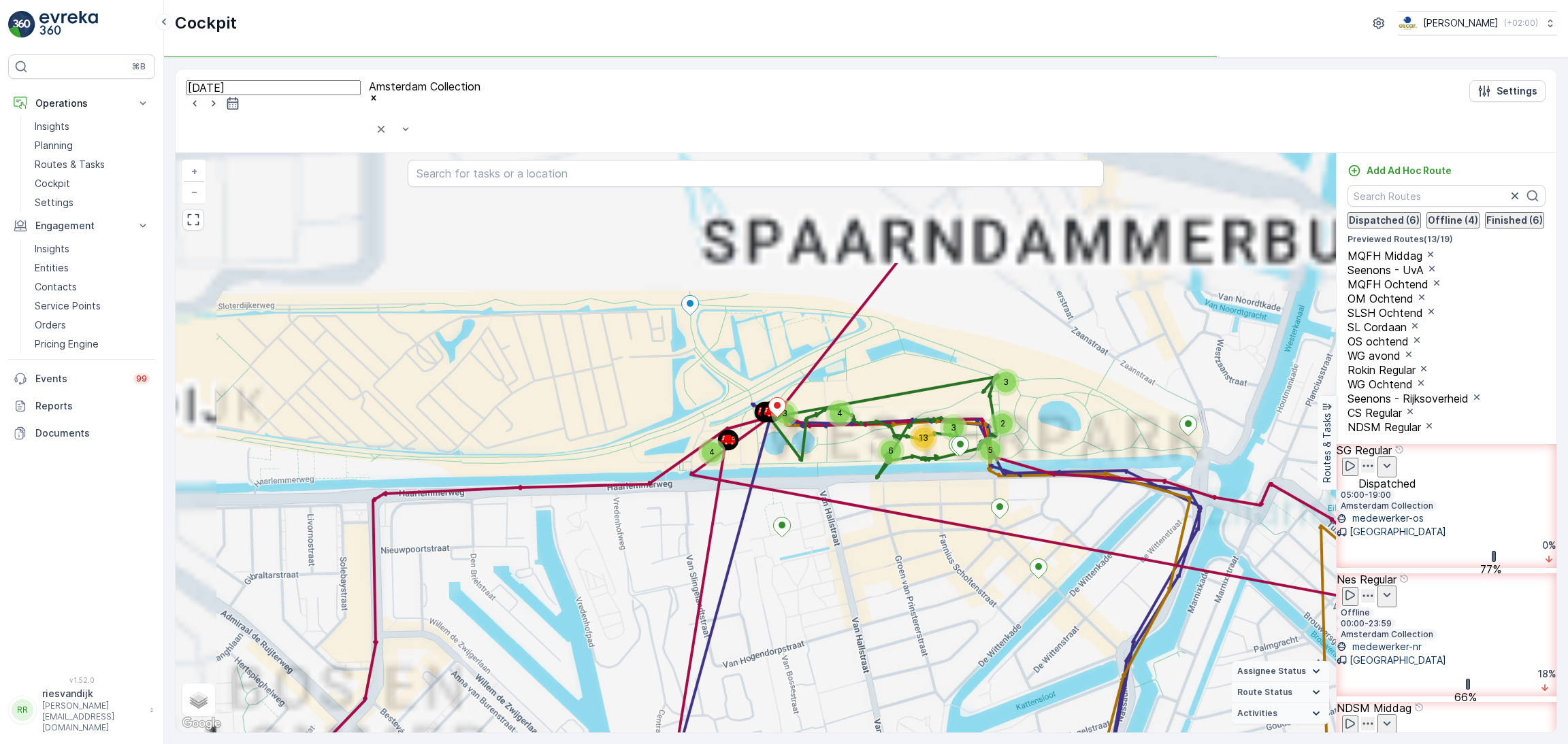
drag, startPoint x: 686, startPoint y: 291, endPoint x: 754, endPoint y: 450, distance: 172.9
click at [754, 450] on icon at bounding box center [1233, 294] width 1084 height 927
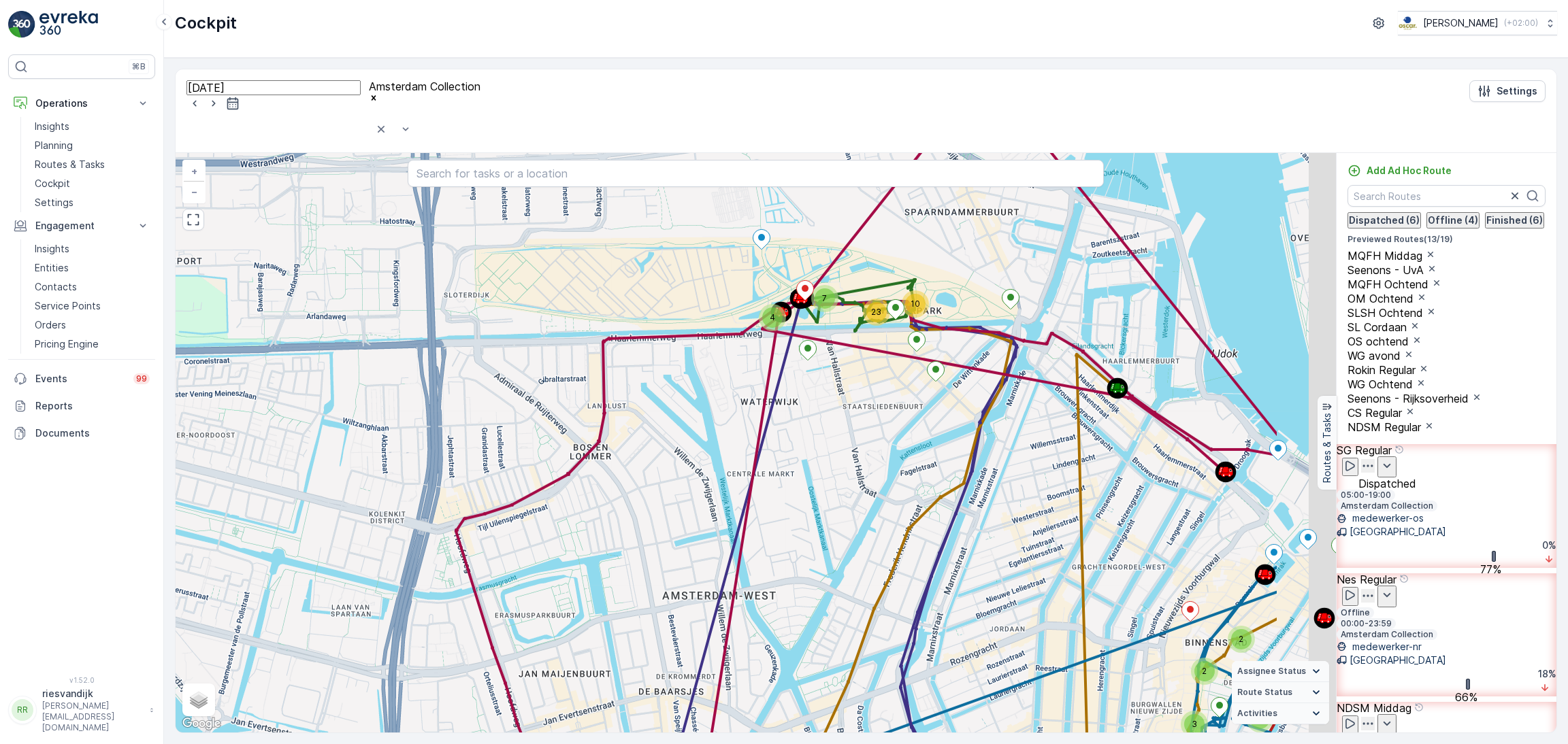
drag, startPoint x: 989, startPoint y: 242, endPoint x: 770, endPoint y: 242, distance: 219.0
click at [815, 288] on div "7" at bounding box center [825, 298] width 20 height 20
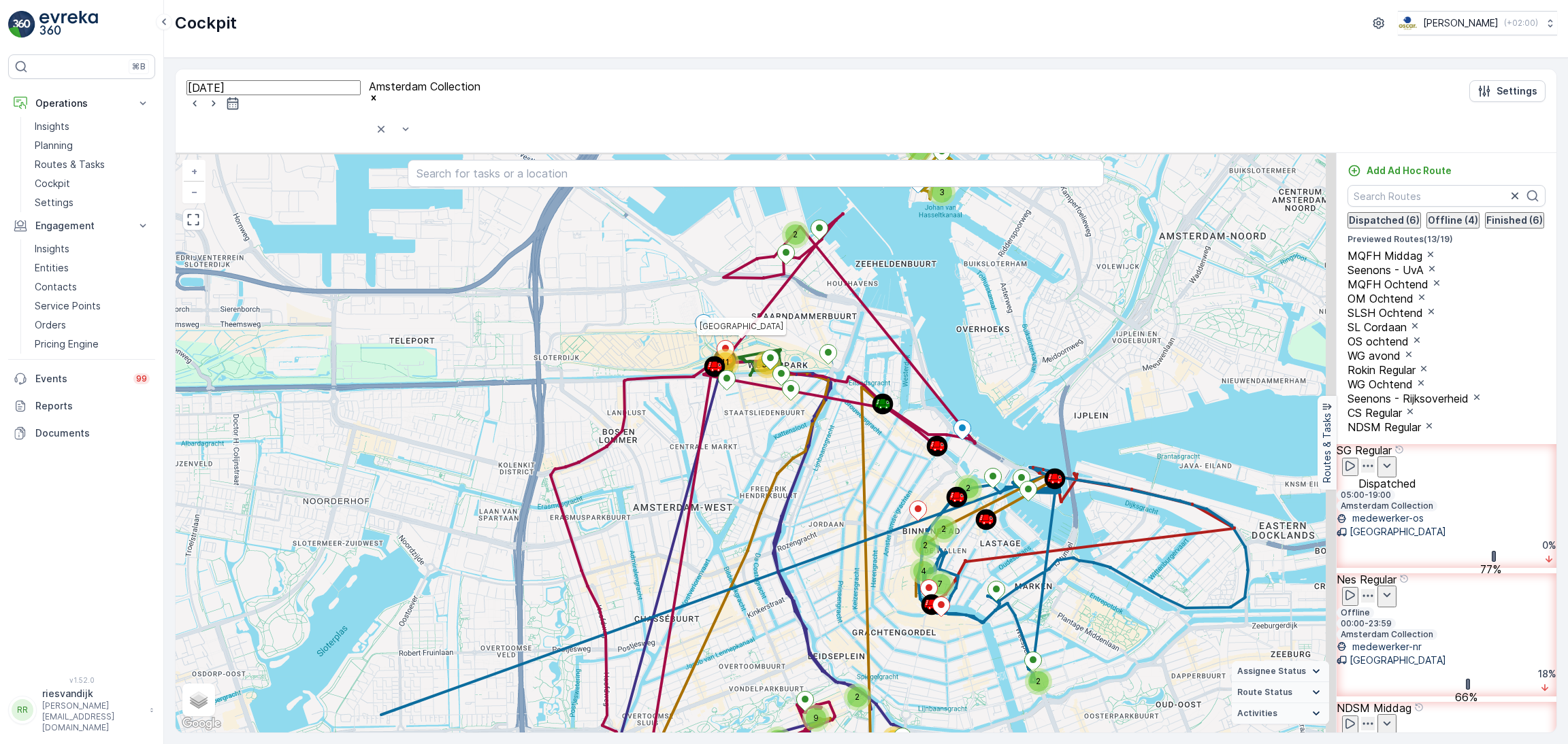
drag, startPoint x: 881, startPoint y: 266, endPoint x: 851, endPoint y: 311, distance: 54.1
click at [855, 312] on div "7 3 11 33 2 2 27 3 2 2 2 2 4 7 5 6 2 2 9 4 16 [GEOGRAPHIC_DATA] + − Satellite R…" at bounding box center [755, 443] width 1160 height 580
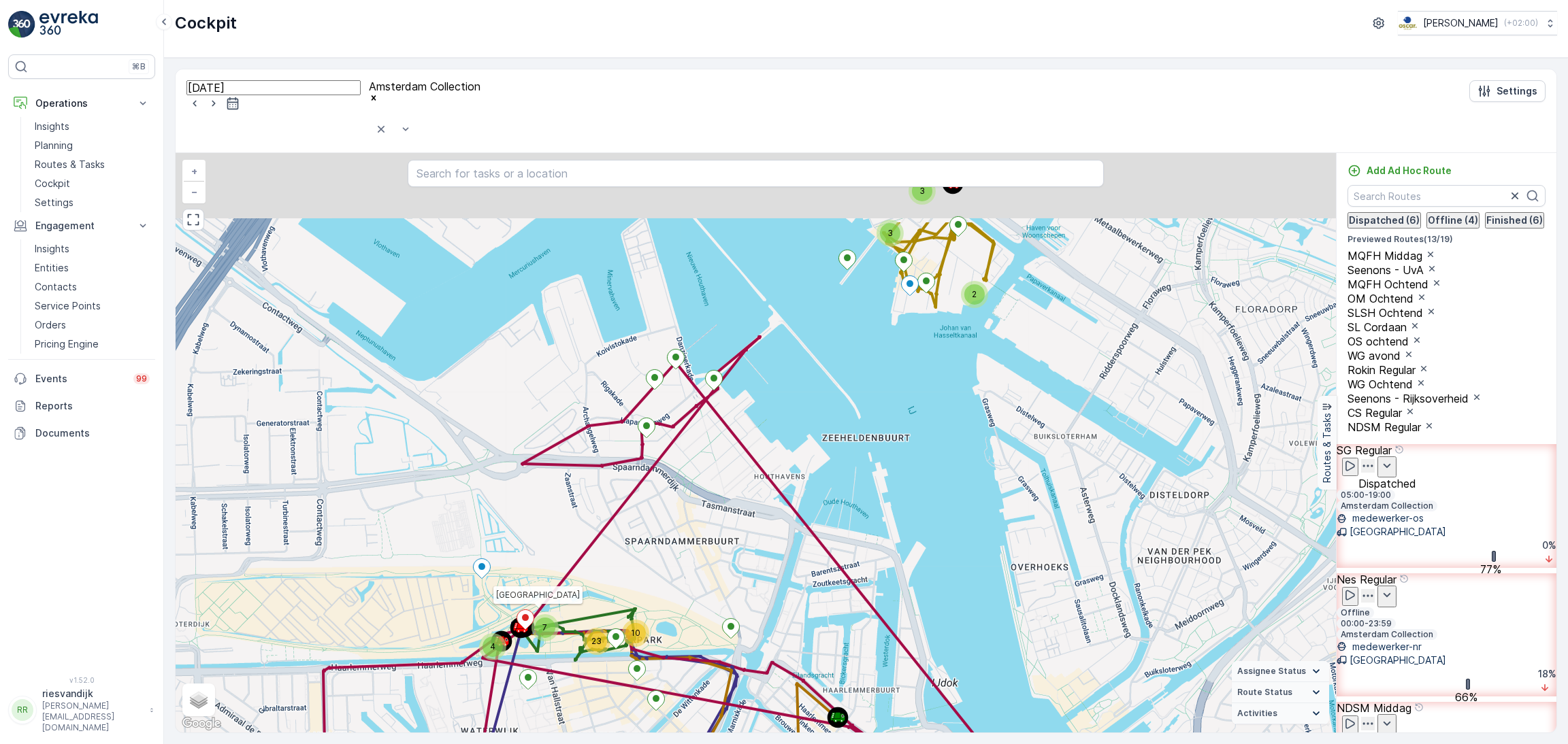
drag, startPoint x: 929, startPoint y: 250, endPoint x: 803, endPoint y: 388, distance: 186.9
click at [806, 385] on div "3 3 2 4 7 10 23 2 2 3 7 6 9 2 2 2 2 3 2 3 4 2 3 2 2 2 4 3 11 5 [GEOGRAPHIC_DATA…" at bounding box center [755, 443] width 1160 height 580
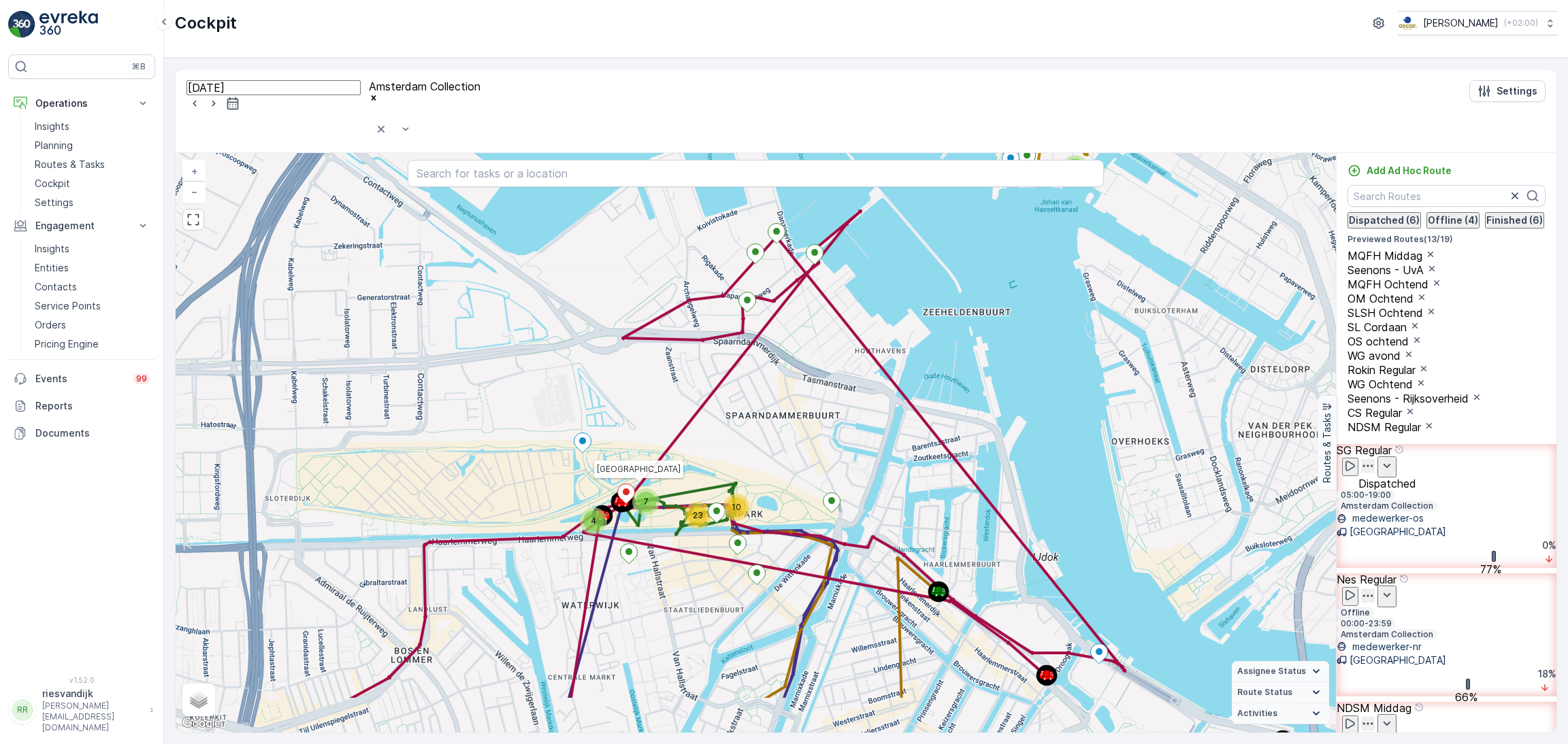
drag, startPoint x: 910, startPoint y: 343, endPoint x: 1006, endPoint y: 231, distance: 147.5
click at [1006, 231] on div "3 3 2 4 7 10 23 2 2 3 7 6 9 2 2 2 2 3 2 3 4 2 3 2 2 2 4 3 11 5 [GEOGRAPHIC_DATA…" at bounding box center [755, 443] width 1160 height 580
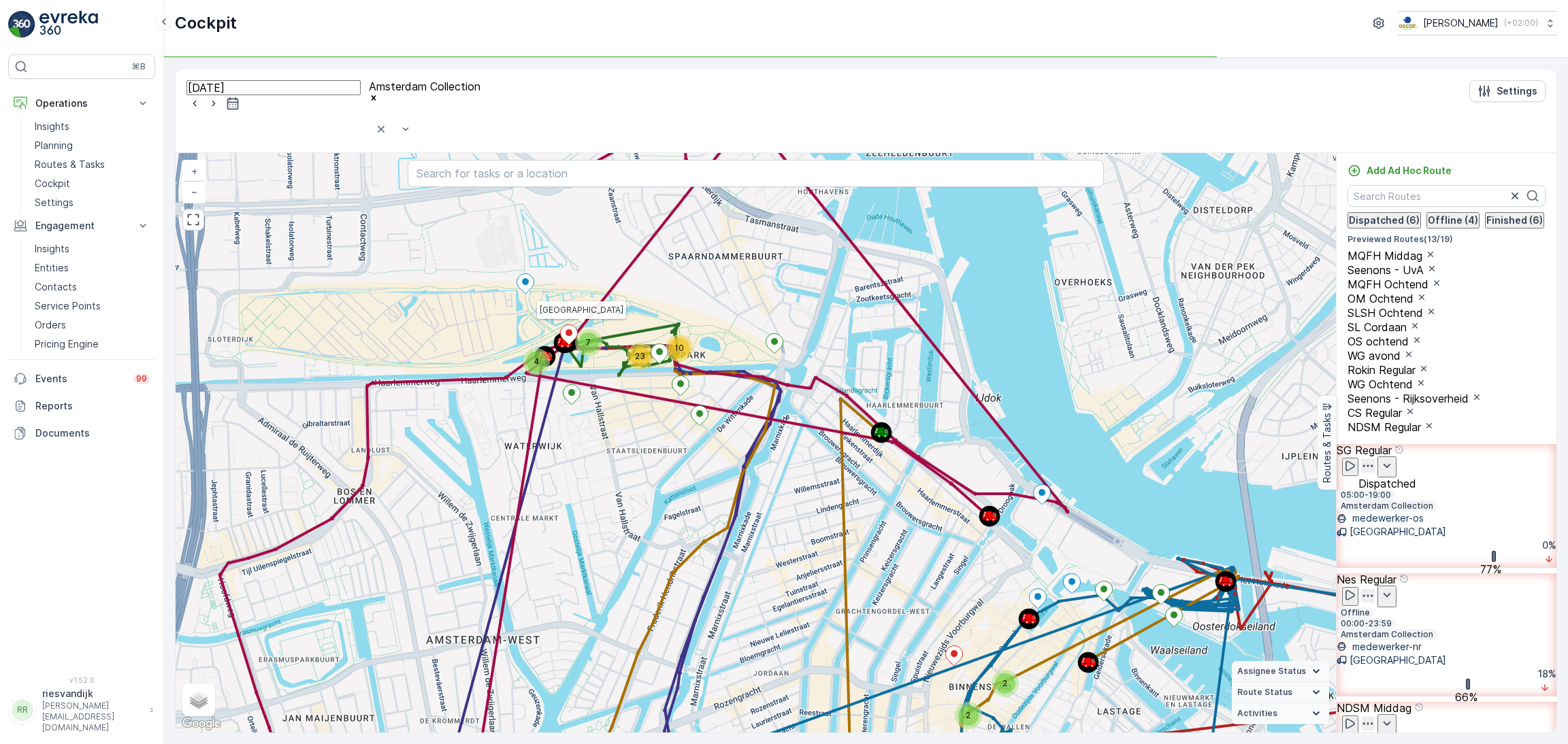
drag, startPoint x: 858, startPoint y: 367, endPoint x: 791, endPoint y: 353, distance: 68.4
click at [791, 353] on icon at bounding box center [796, 284] width 542 height 464
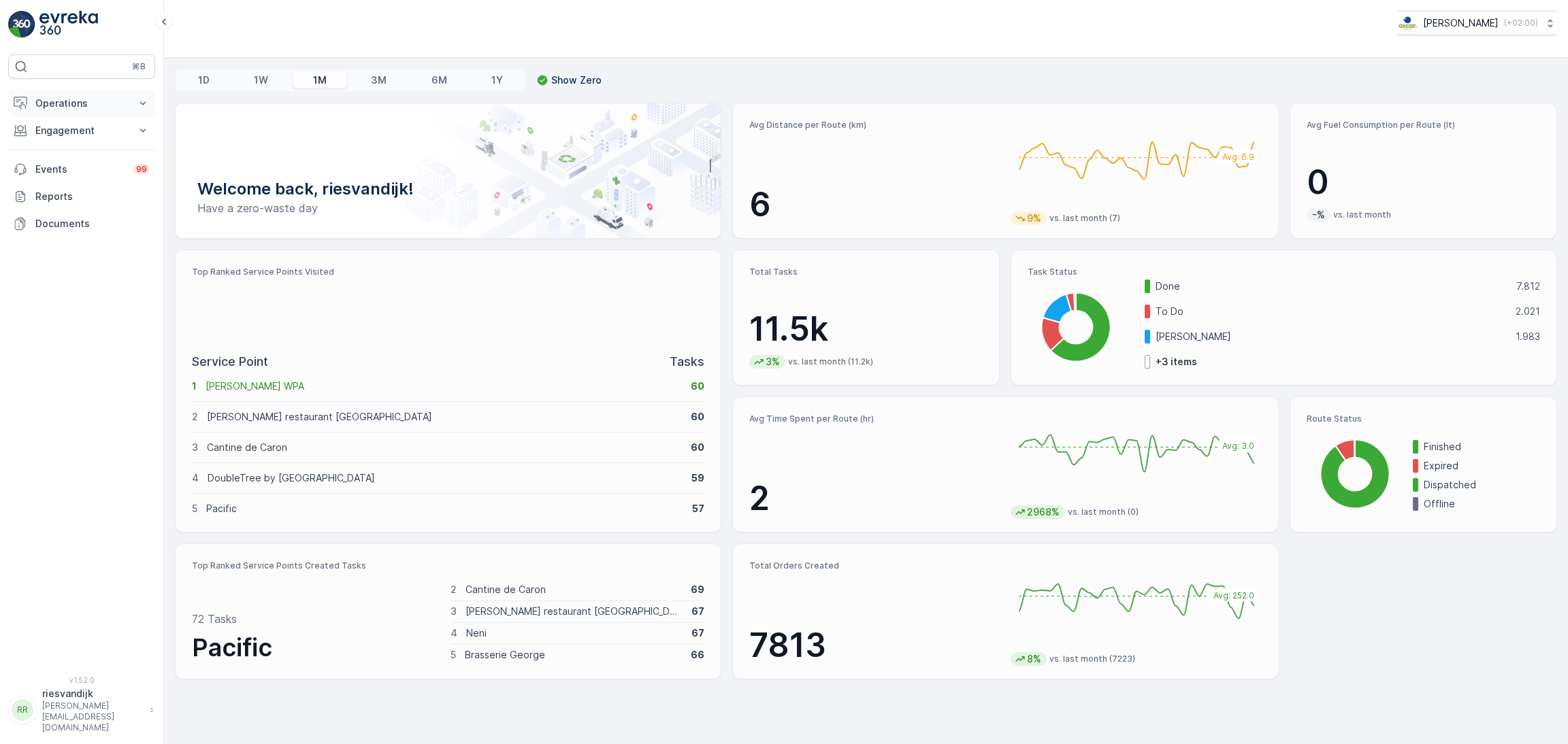
click at [40, 105] on p "Operations" at bounding box center [81, 104] width 92 height 14
